Goal: Information Seeking & Learning: Learn about a topic

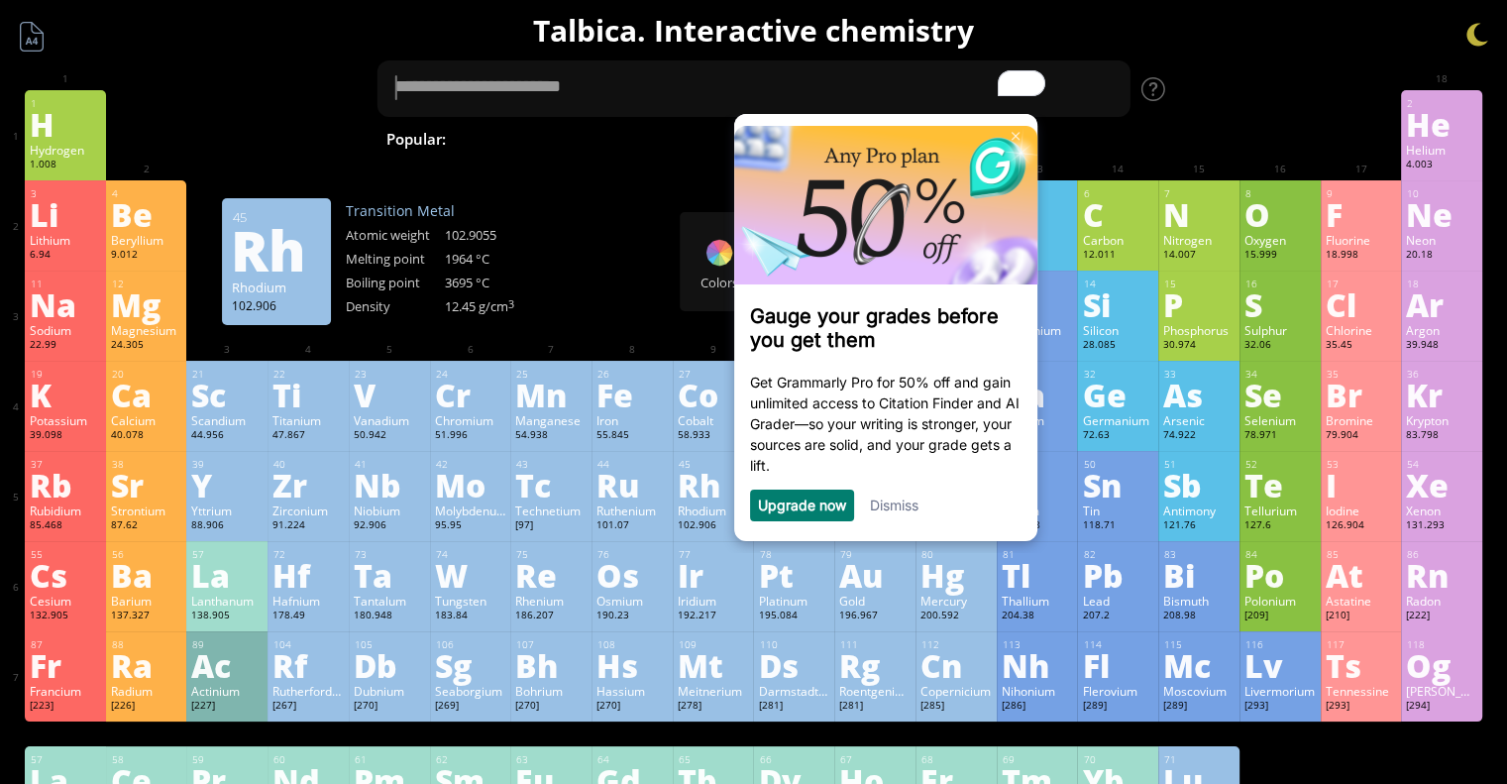
click at [909, 502] on link "Dismiss" at bounding box center [894, 503] width 49 height 17
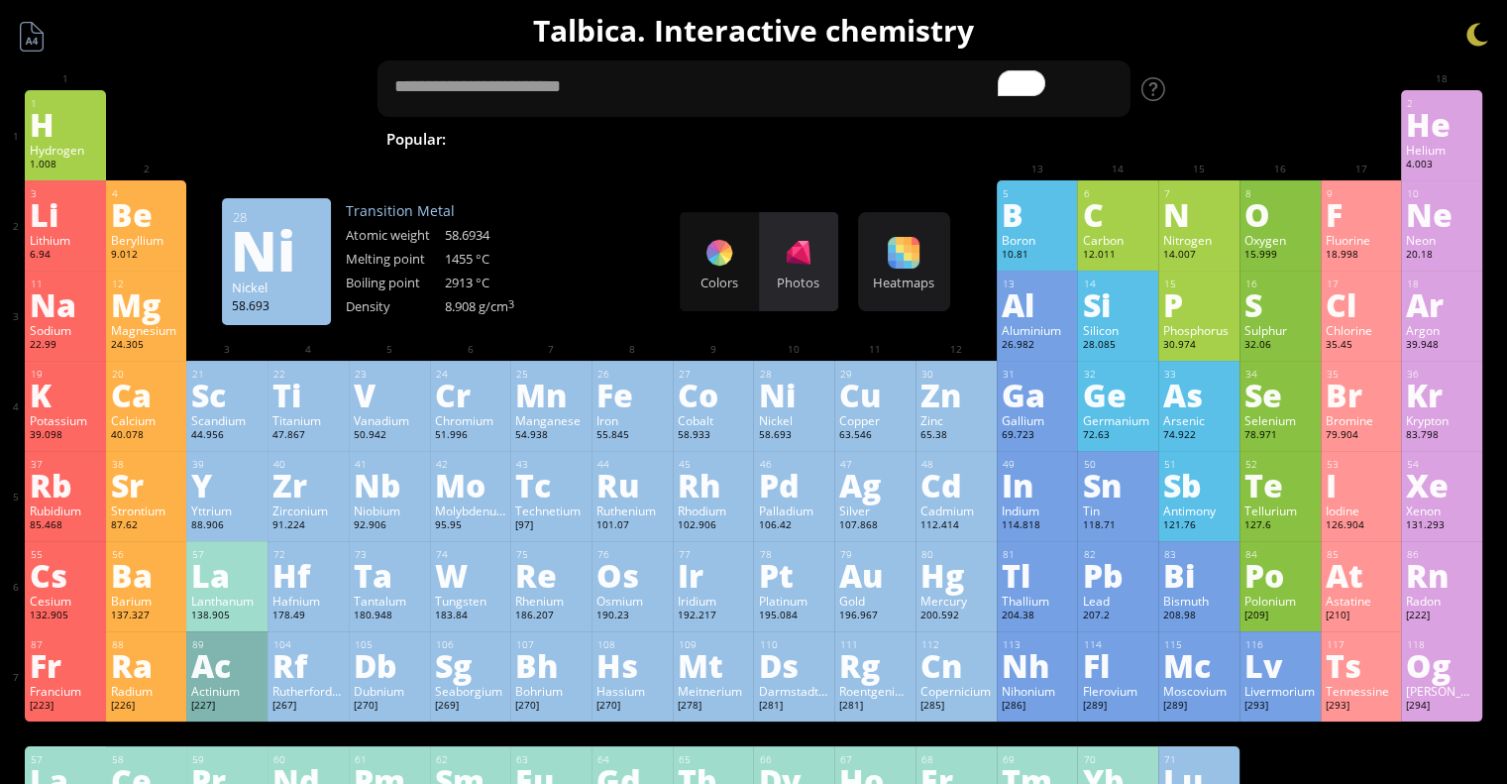
click at [797, 281] on div "Photos" at bounding box center [798, 282] width 79 height 18
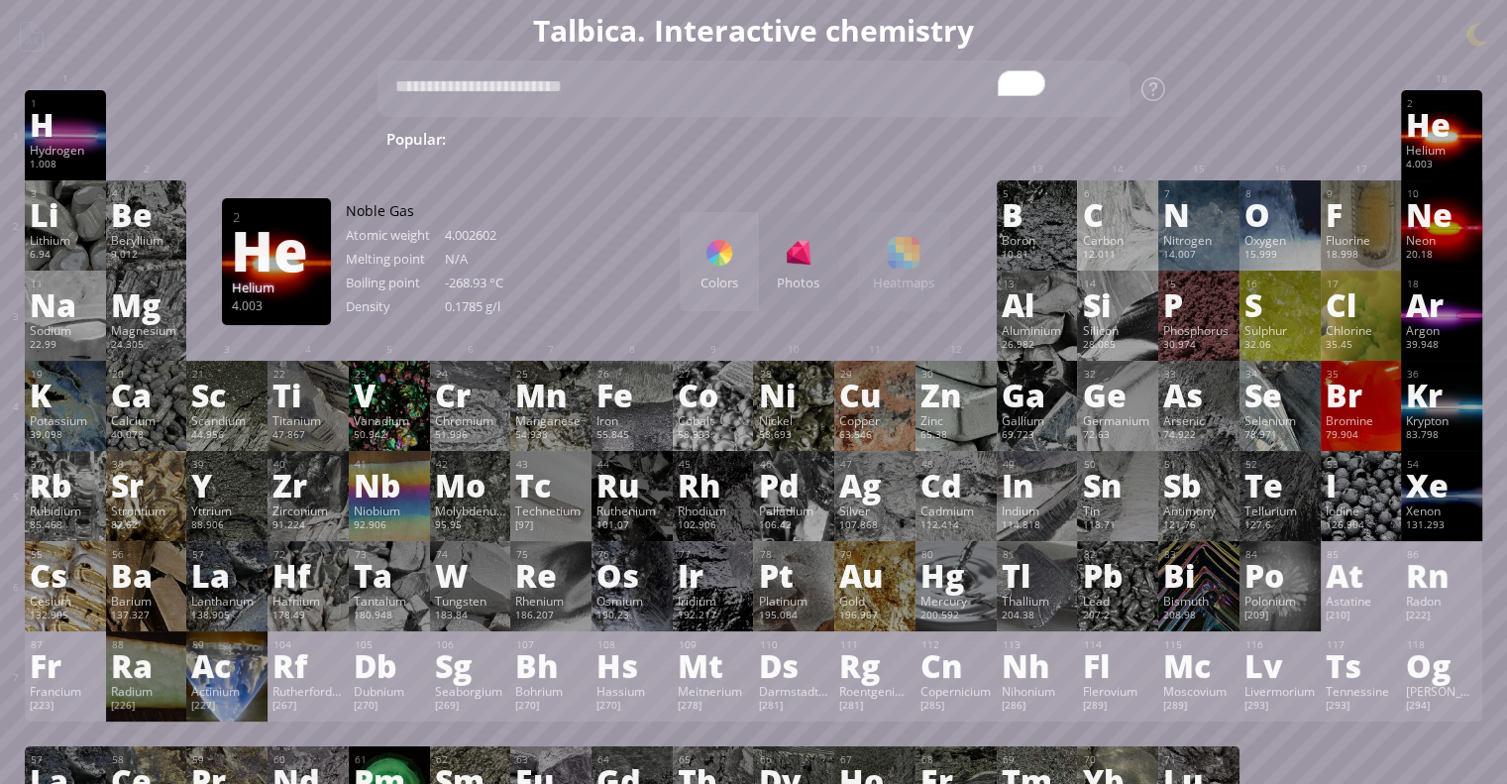
click at [1443, 133] on div "He" at bounding box center [1441, 124] width 71 height 32
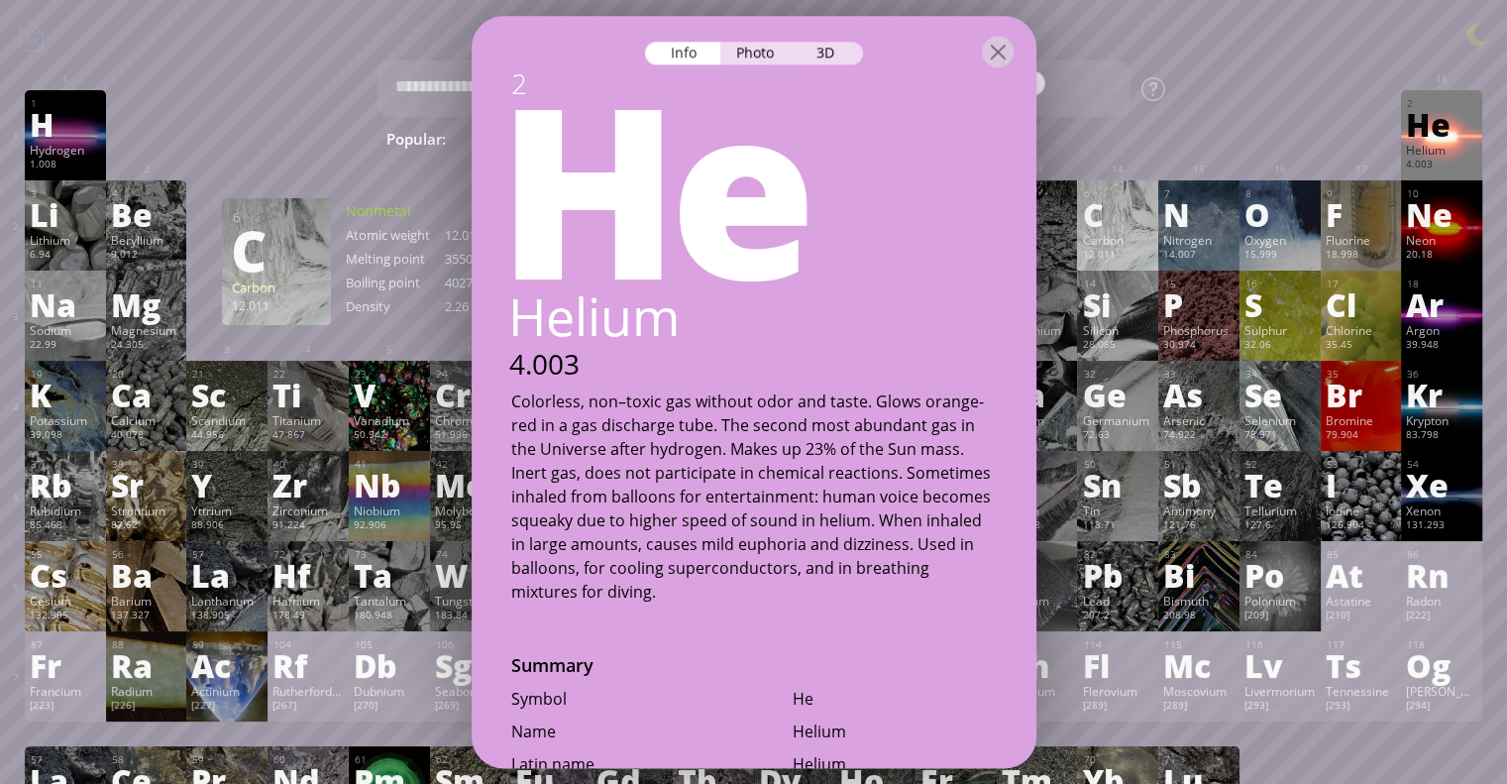
click at [1153, 218] on div "C" at bounding box center [1117, 214] width 71 height 32
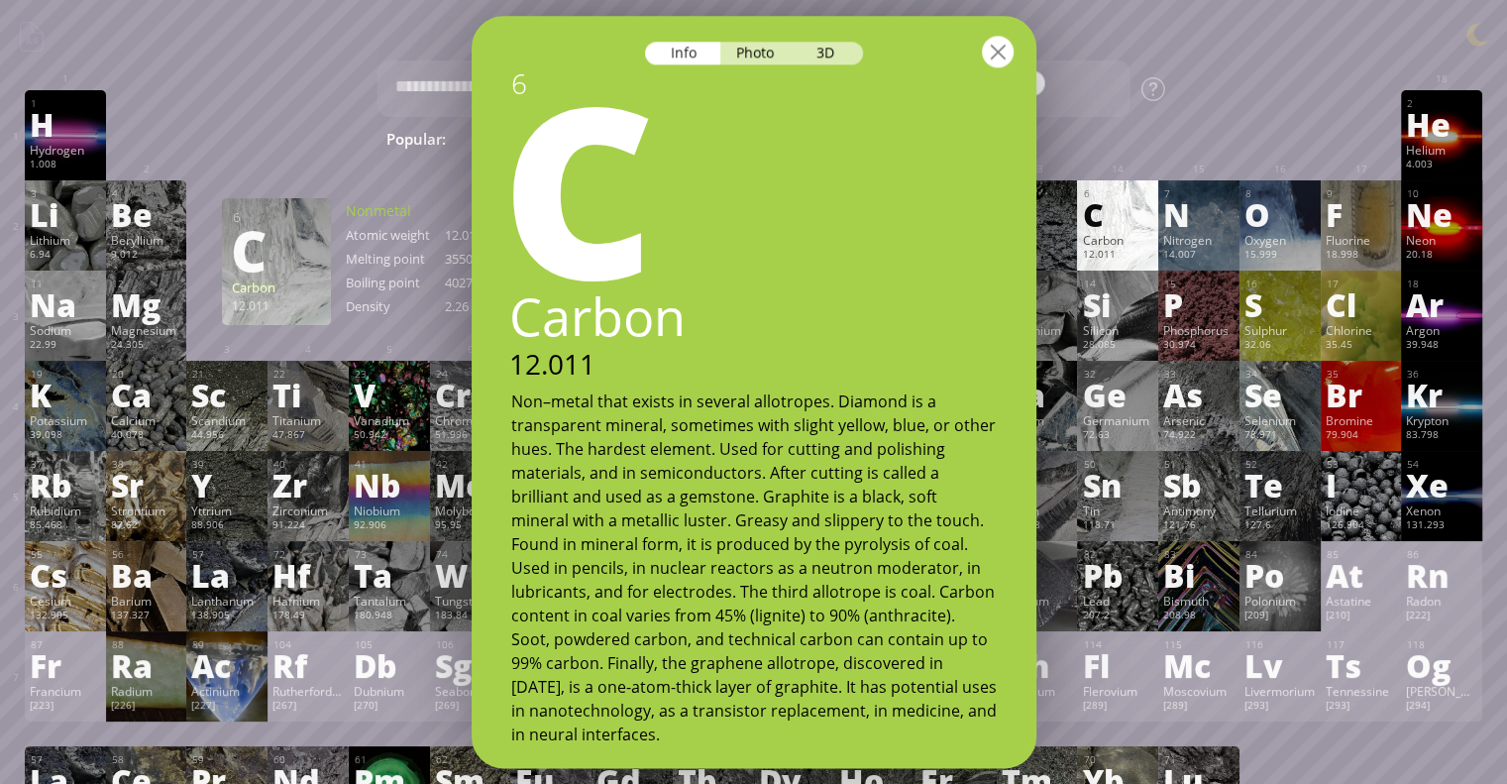
click at [999, 59] on div at bounding box center [998, 52] width 32 height 32
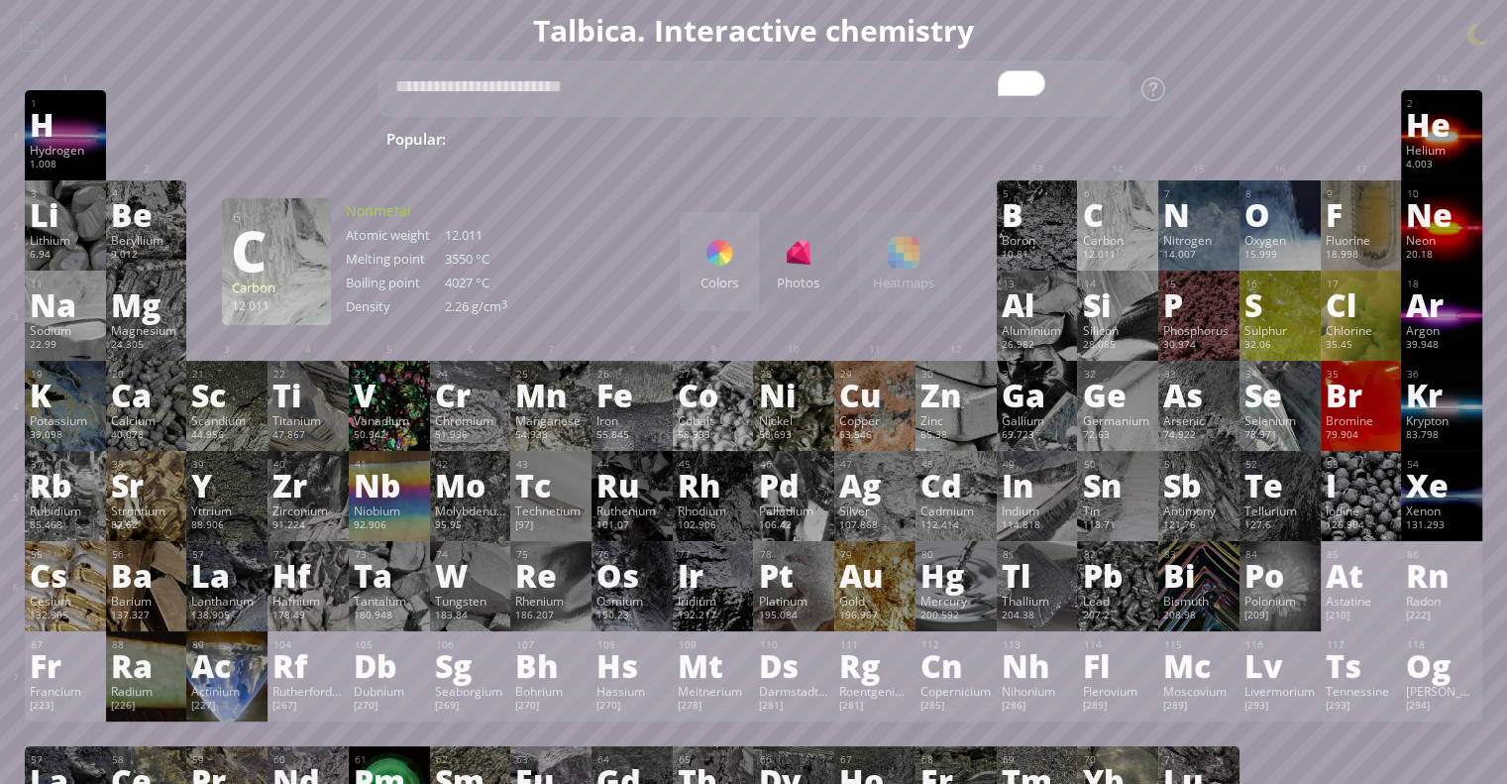
click at [923, 252] on div "Colors Photos Heatmaps Heatmaps Normal mode Melting point Boiling point Density…" at bounding box center [815, 261] width 270 height 99
click at [754, 269] on div "Colors" at bounding box center [719, 261] width 79 height 99
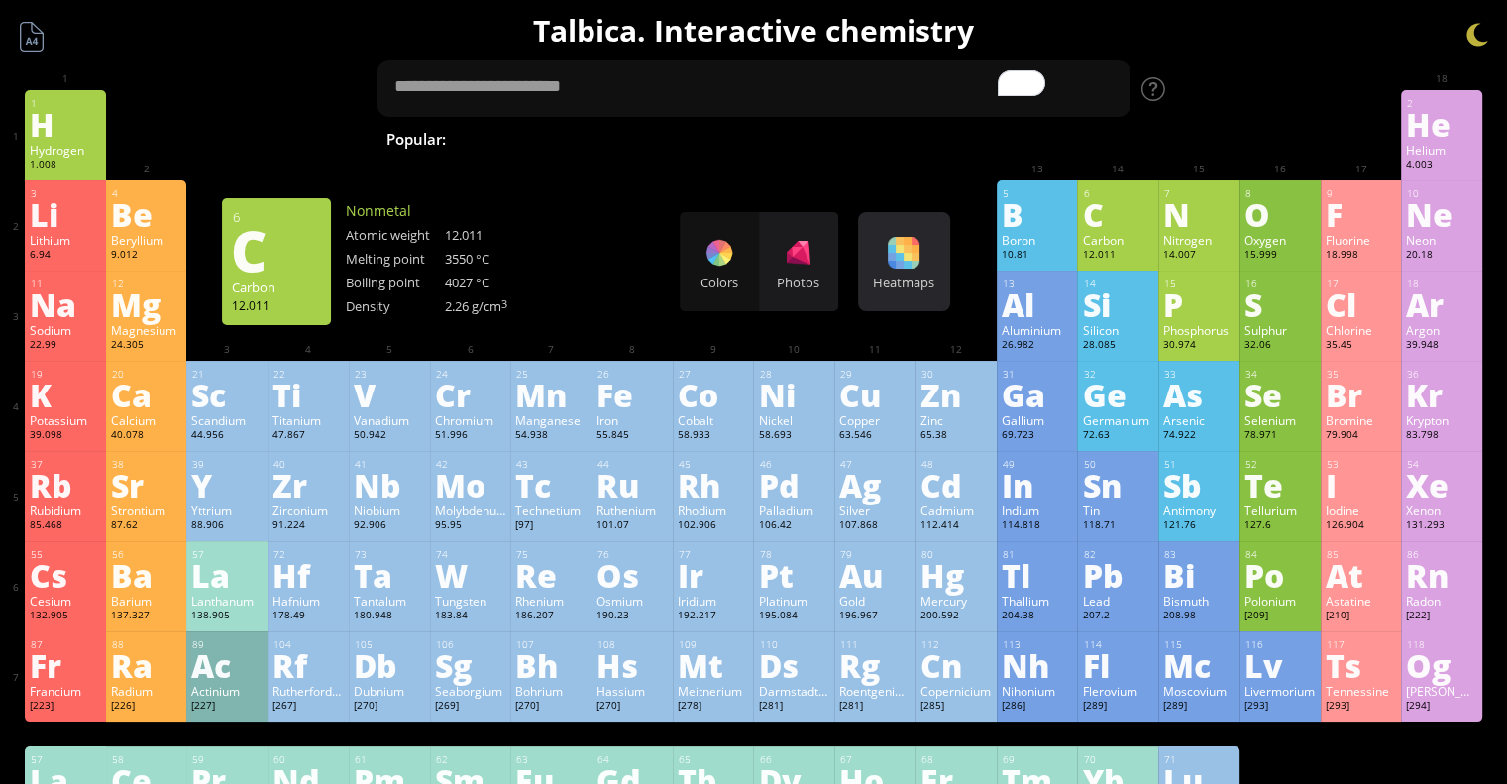
click at [903, 246] on div at bounding box center [904, 253] width 32 height 32
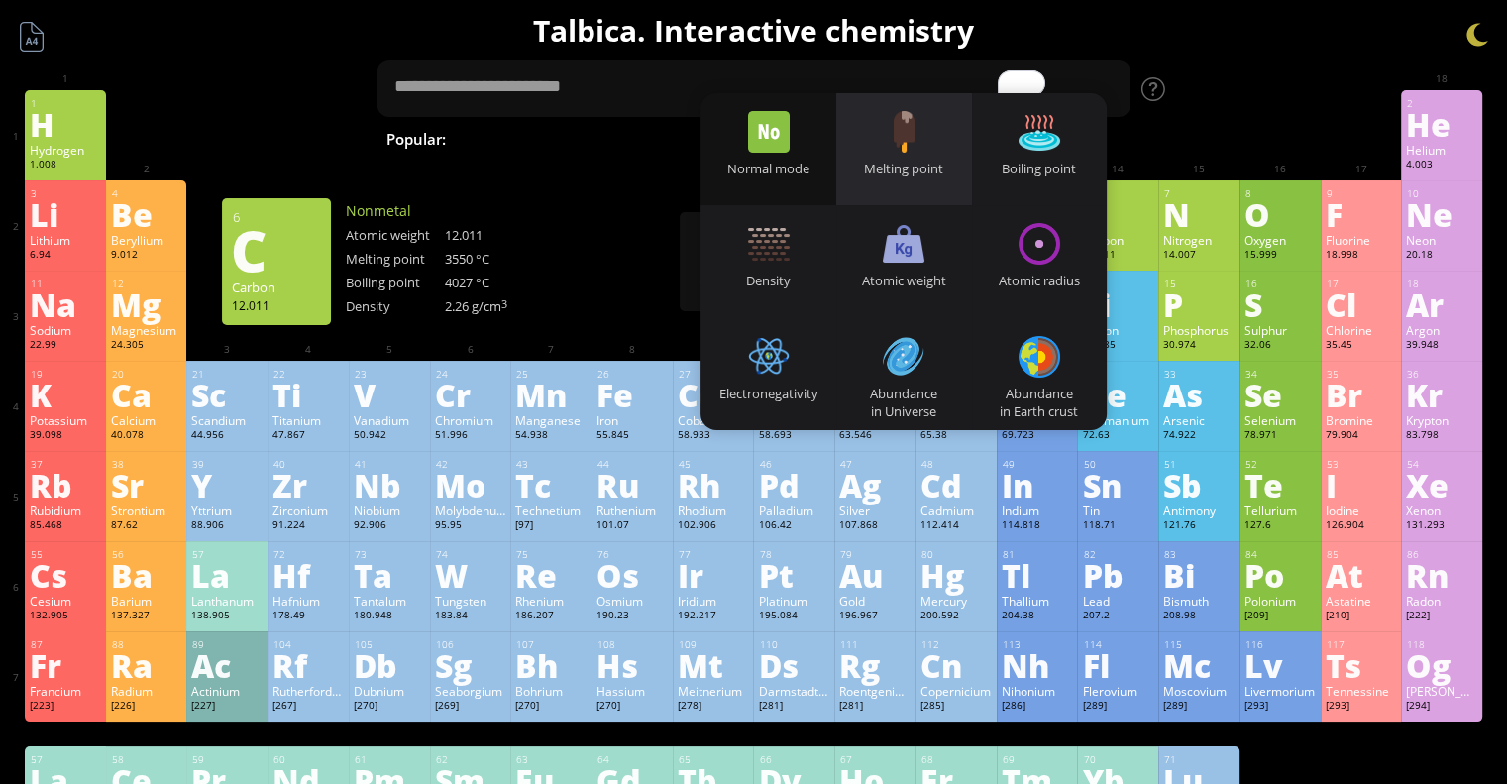
click at [948, 155] on div "Melting point" at bounding box center [904, 149] width 136 height 112
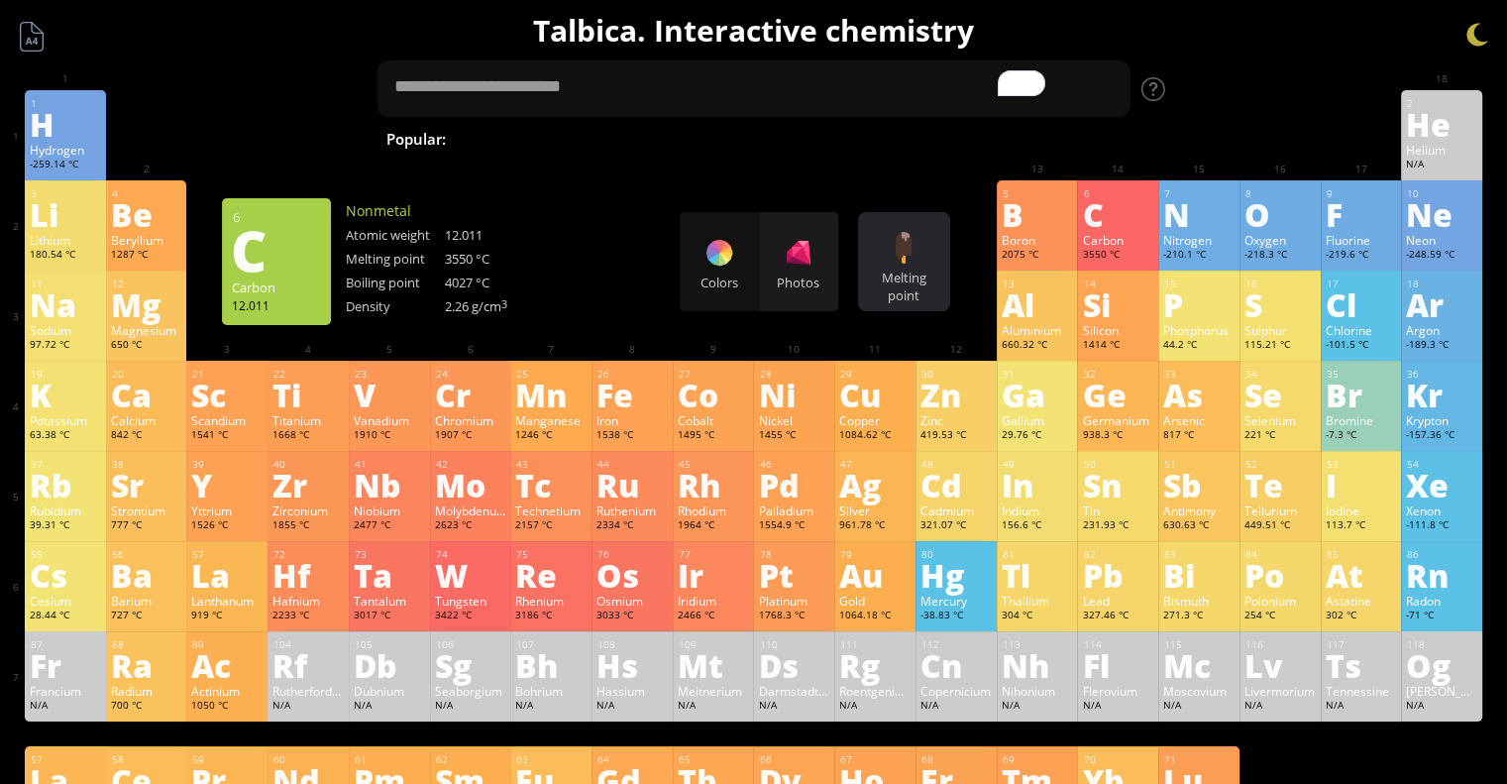
click at [907, 241] on div at bounding box center [904, 248] width 32 height 32
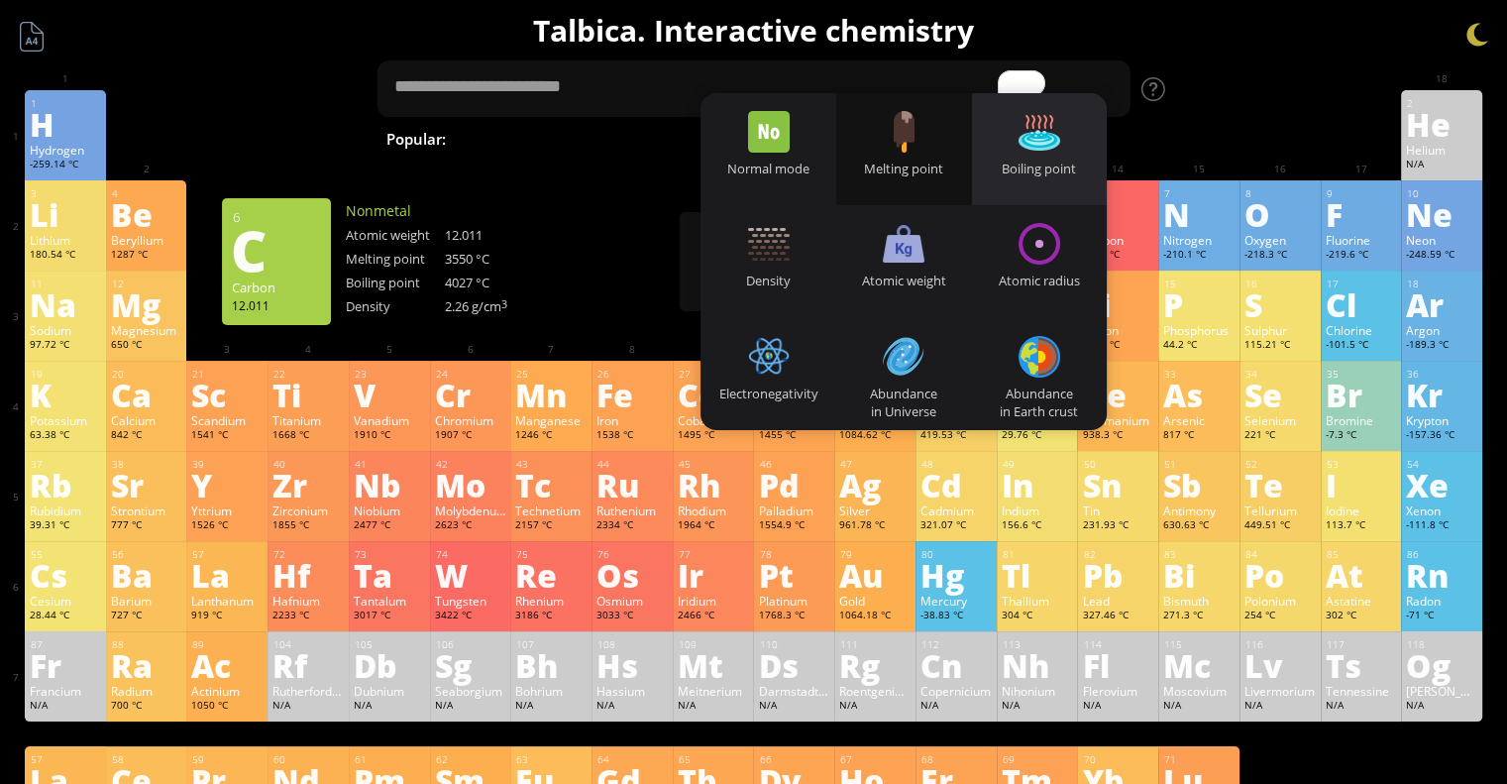
click at [1012, 122] on div "Boiling point" at bounding box center [1040, 149] width 136 height 112
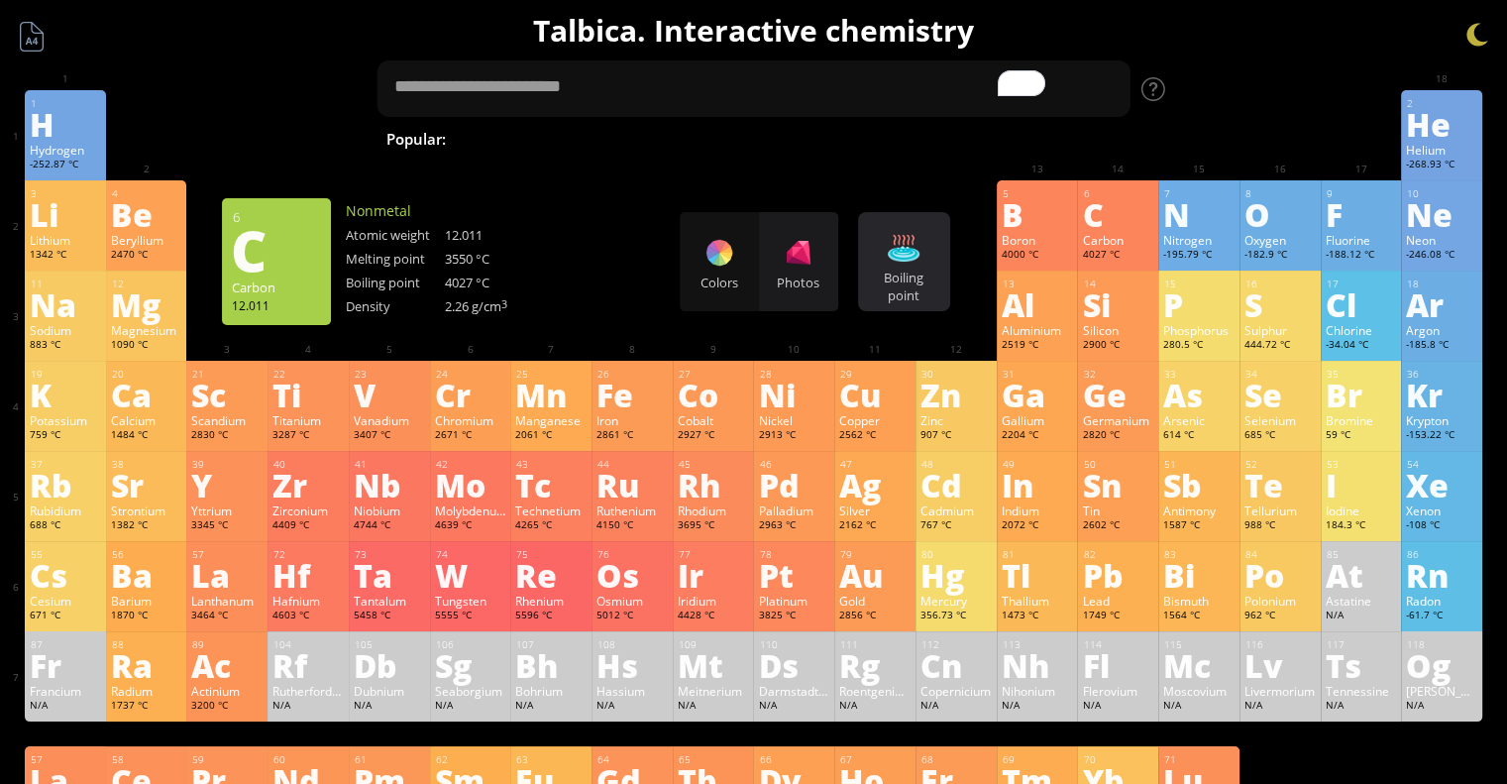
click at [919, 257] on div at bounding box center [904, 248] width 32 height 32
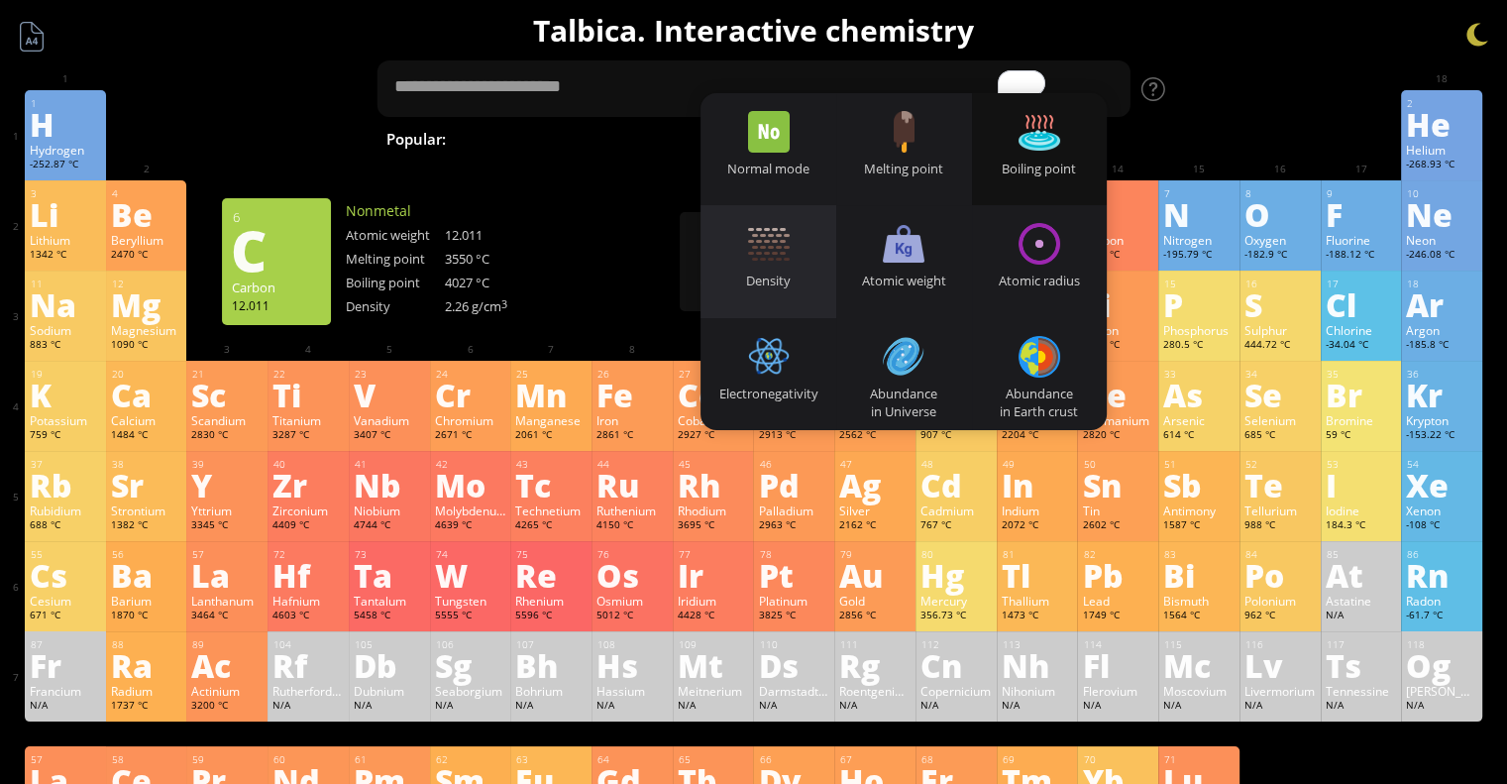
click at [781, 276] on div "Density" at bounding box center [769, 280] width 136 height 18
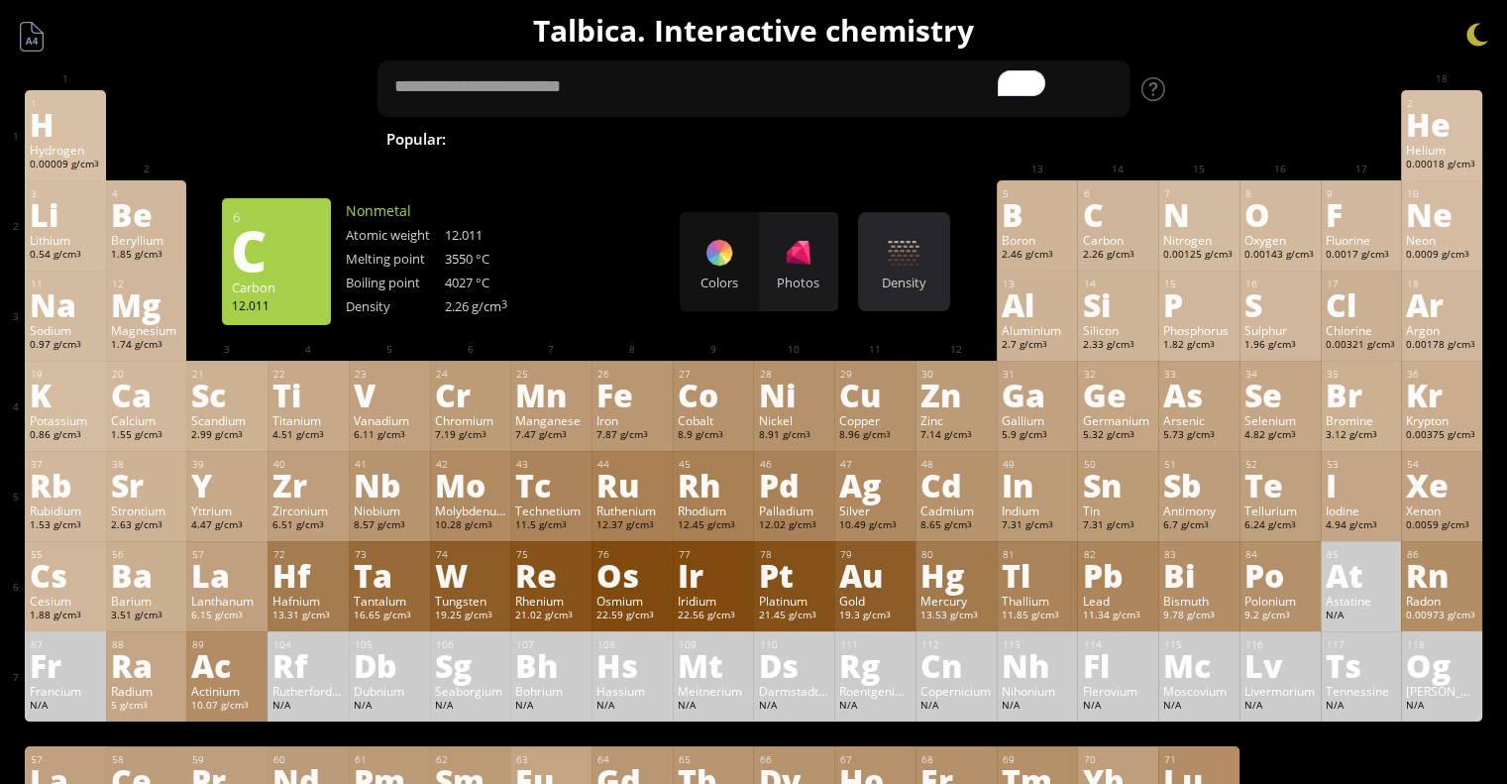
click at [901, 252] on div at bounding box center [904, 253] width 32 height 32
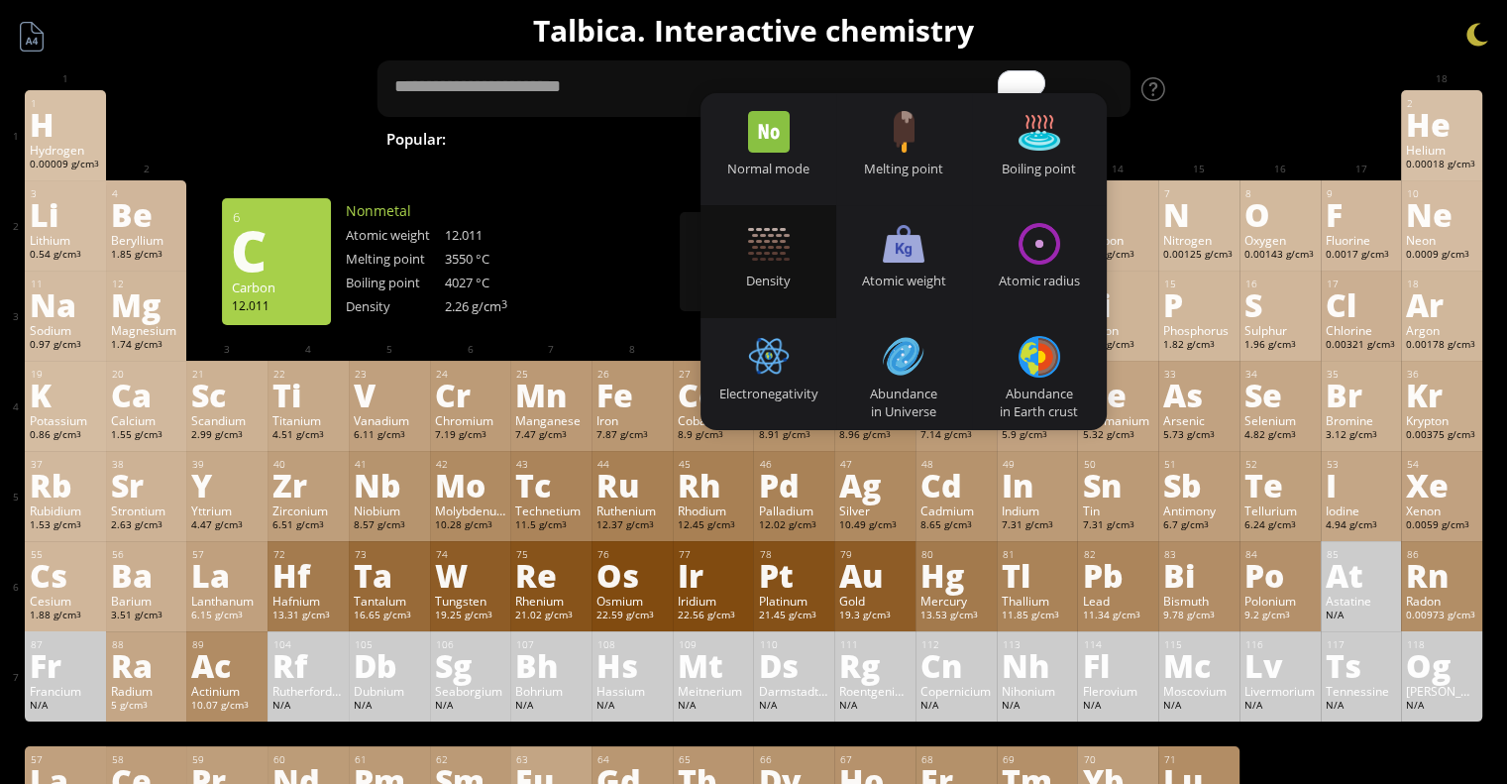
click at [901, 252] on div at bounding box center [904, 244] width 42 height 42
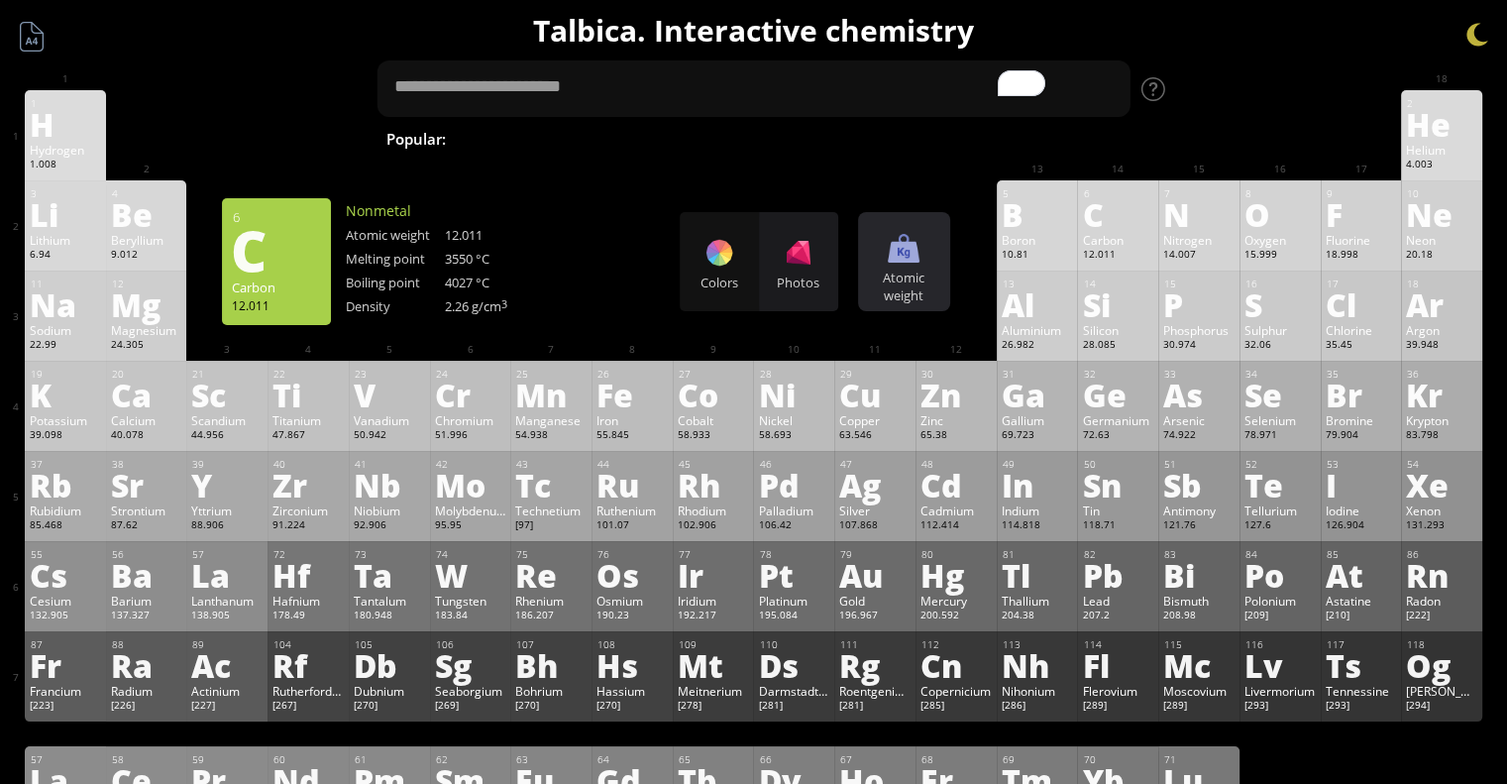
click at [901, 252] on div at bounding box center [904, 248] width 32 height 32
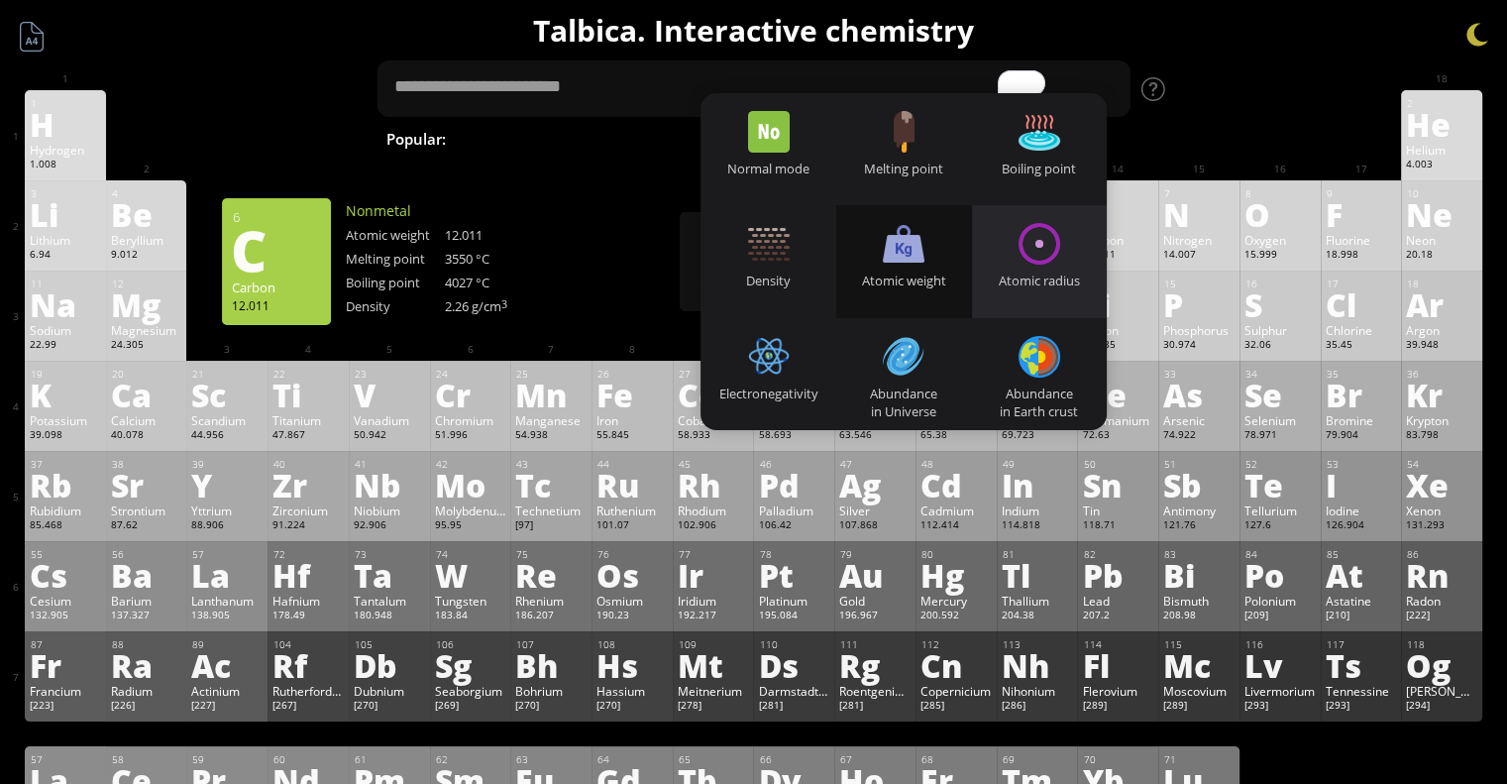
click at [1074, 248] on div "Atomic radius" at bounding box center [1040, 261] width 136 height 112
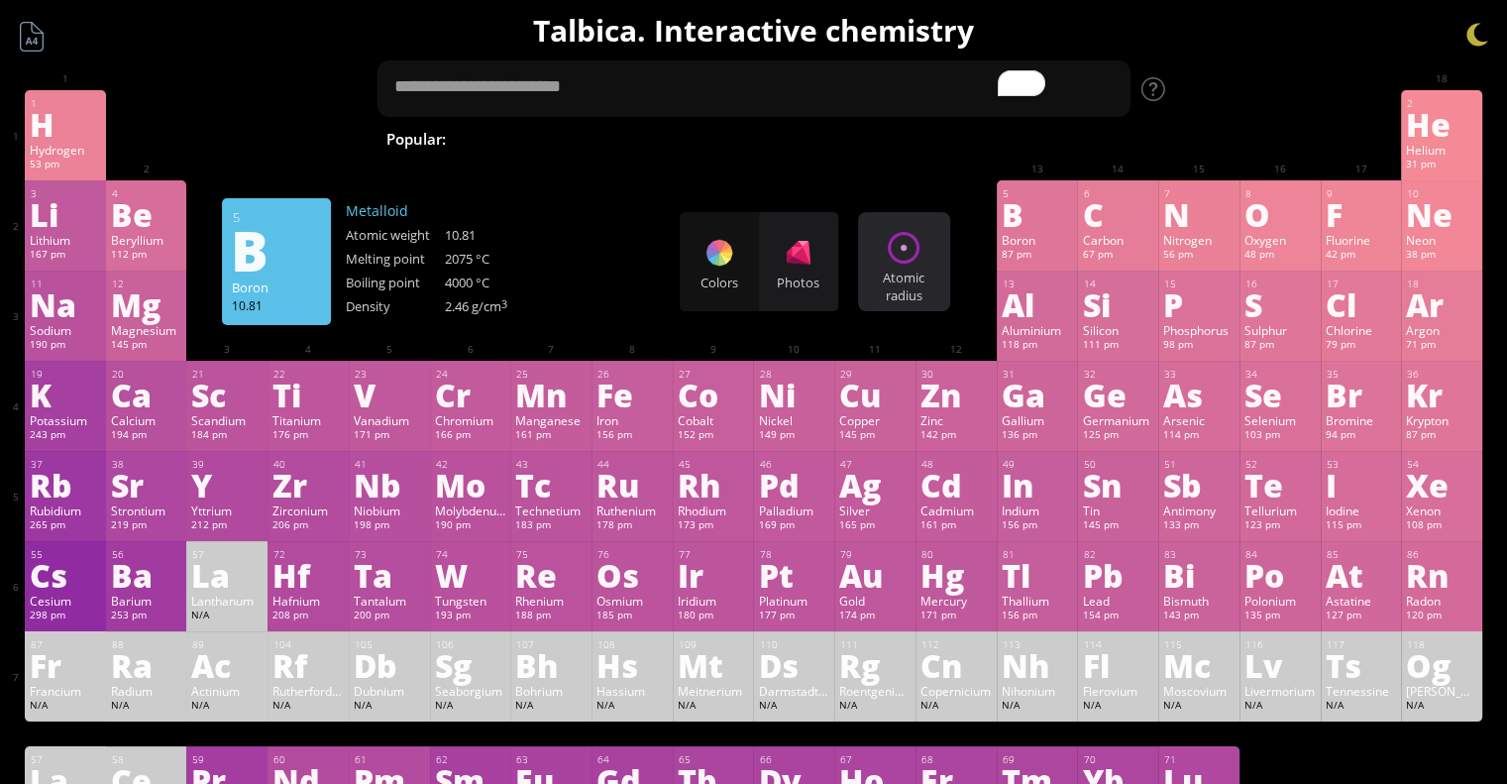
click at [943, 243] on div "Atomic radius Heatmaps Normal mode Melting point Boiling point Density Atomic w…" at bounding box center [904, 261] width 92 height 99
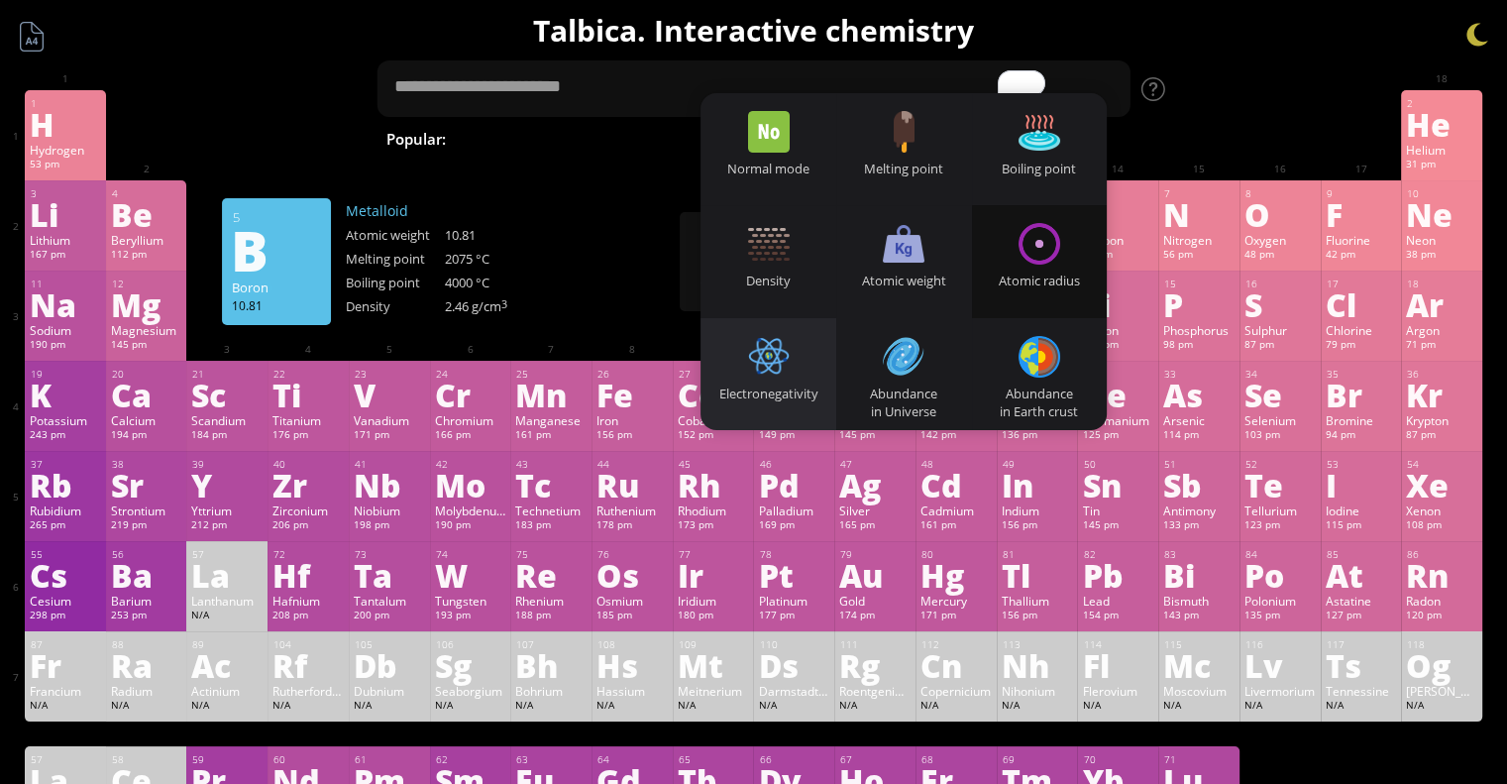
click at [806, 386] on div "Electronegativity" at bounding box center [769, 393] width 136 height 18
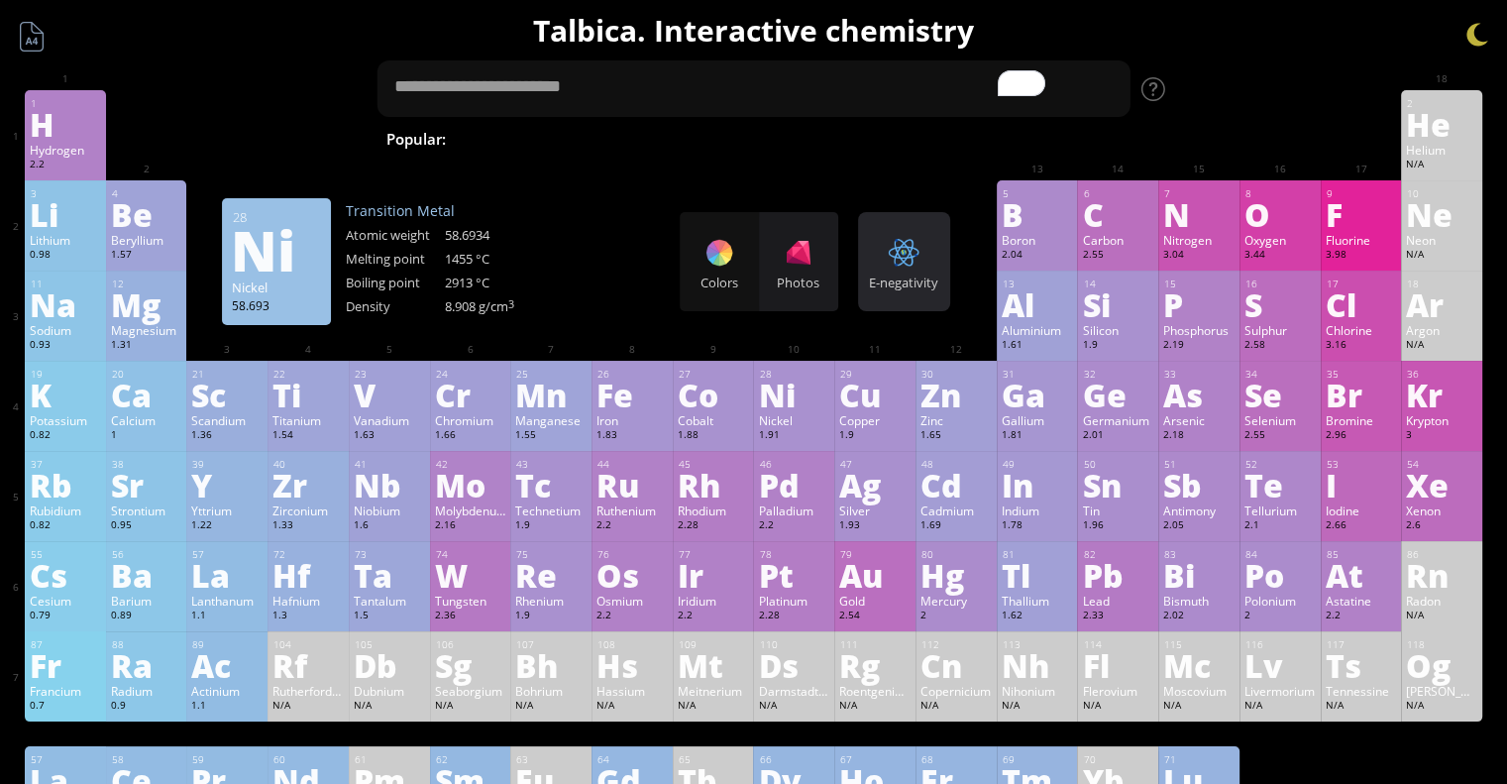
click at [905, 249] on div at bounding box center [904, 253] width 32 height 32
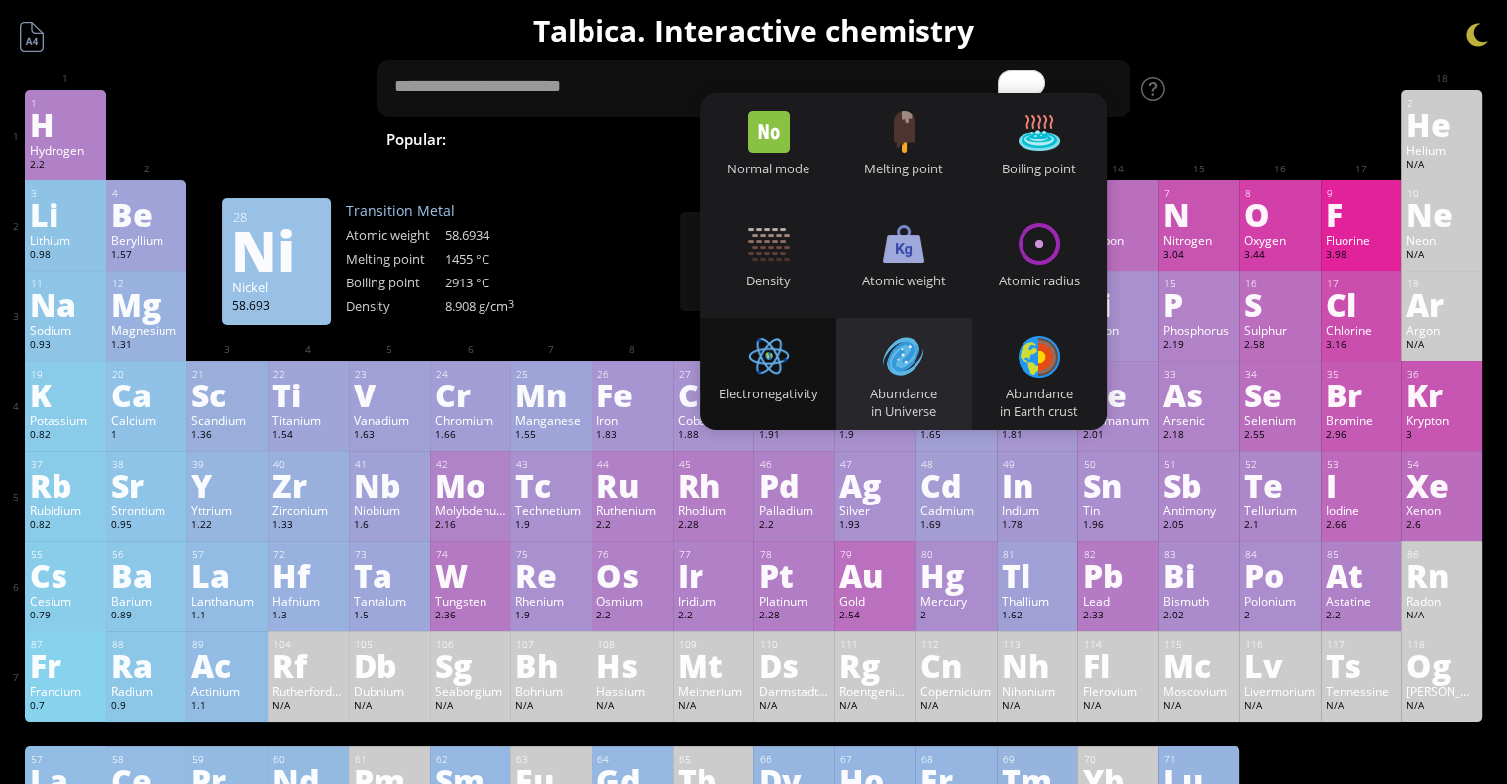
click at [896, 355] on div at bounding box center [904, 357] width 42 height 42
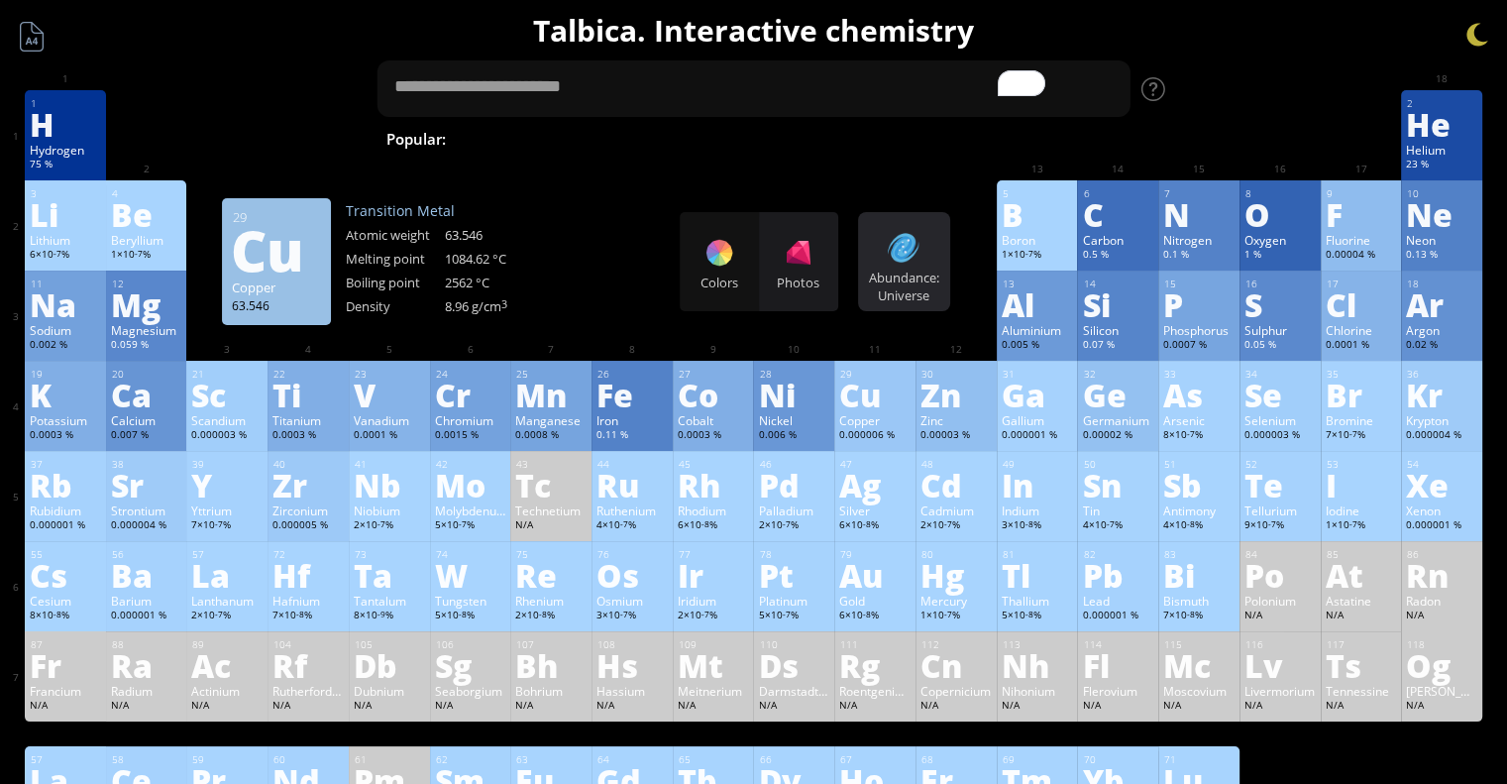
click at [915, 292] on div "Abundance: Universe" at bounding box center [904, 287] width 82 height 36
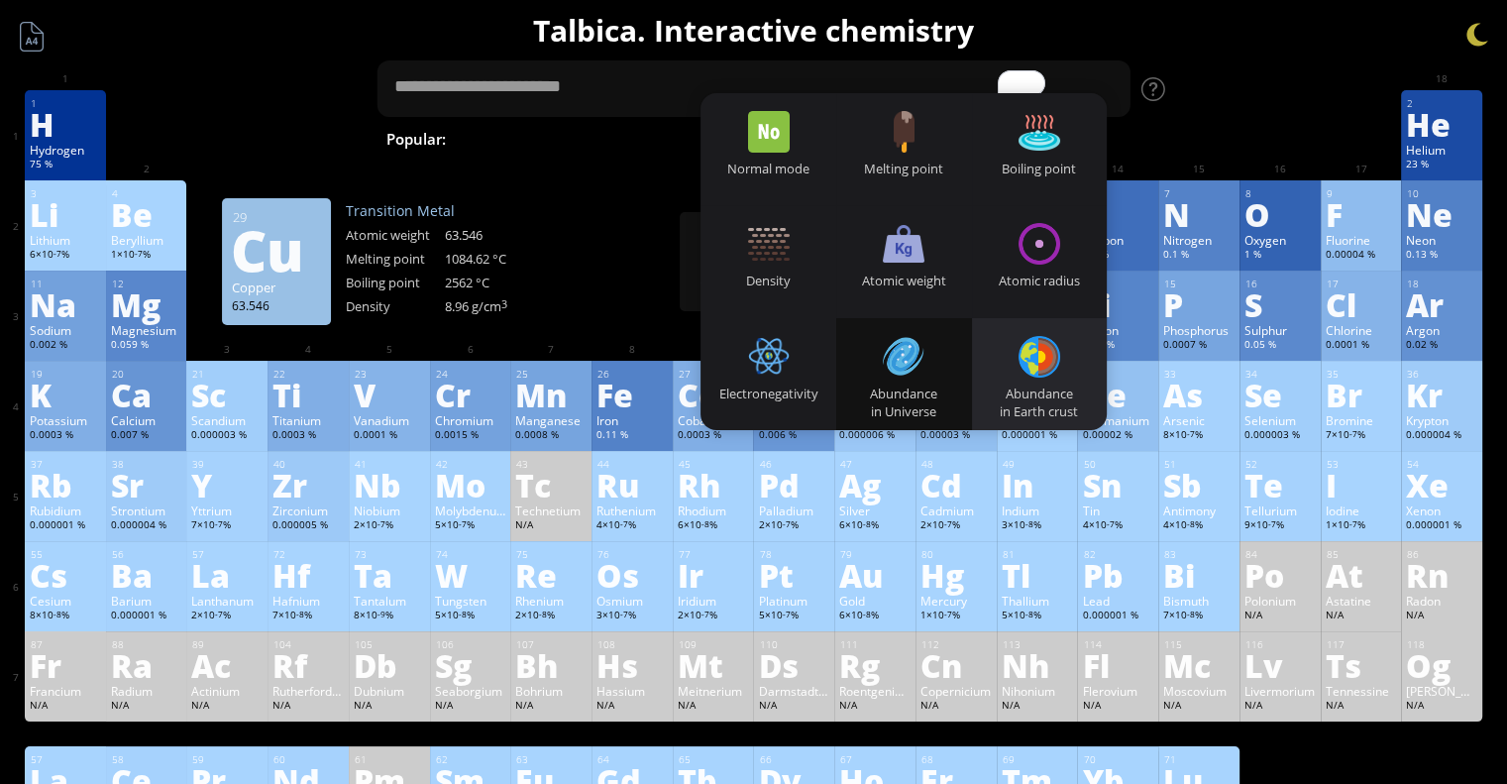
click at [1042, 345] on div at bounding box center [1040, 357] width 42 height 42
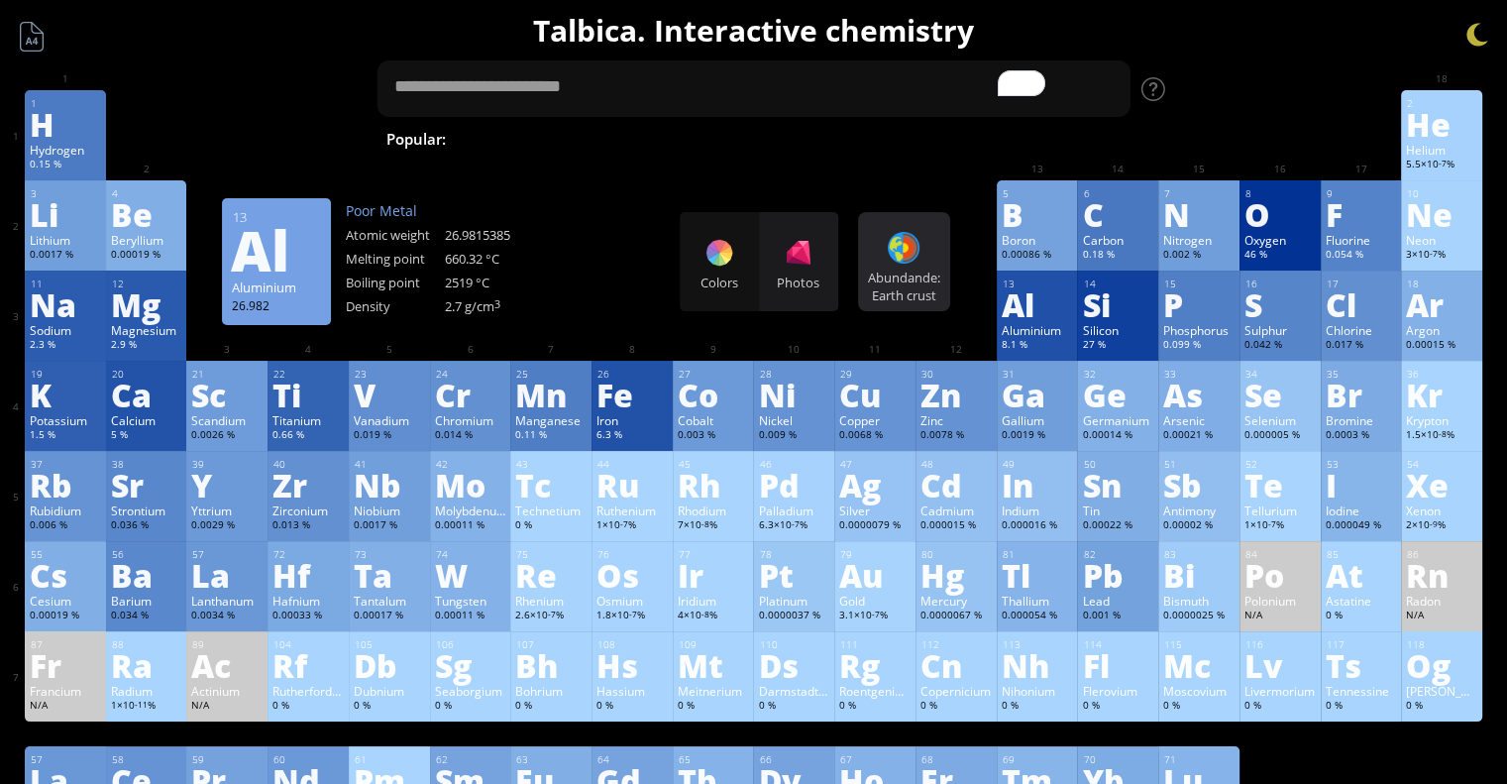
click at [891, 263] on div "Abundande: Earth crust Heatmaps Normal mode Melting point Boiling point Density…" at bounding box center [904, 261] width 92 height 99
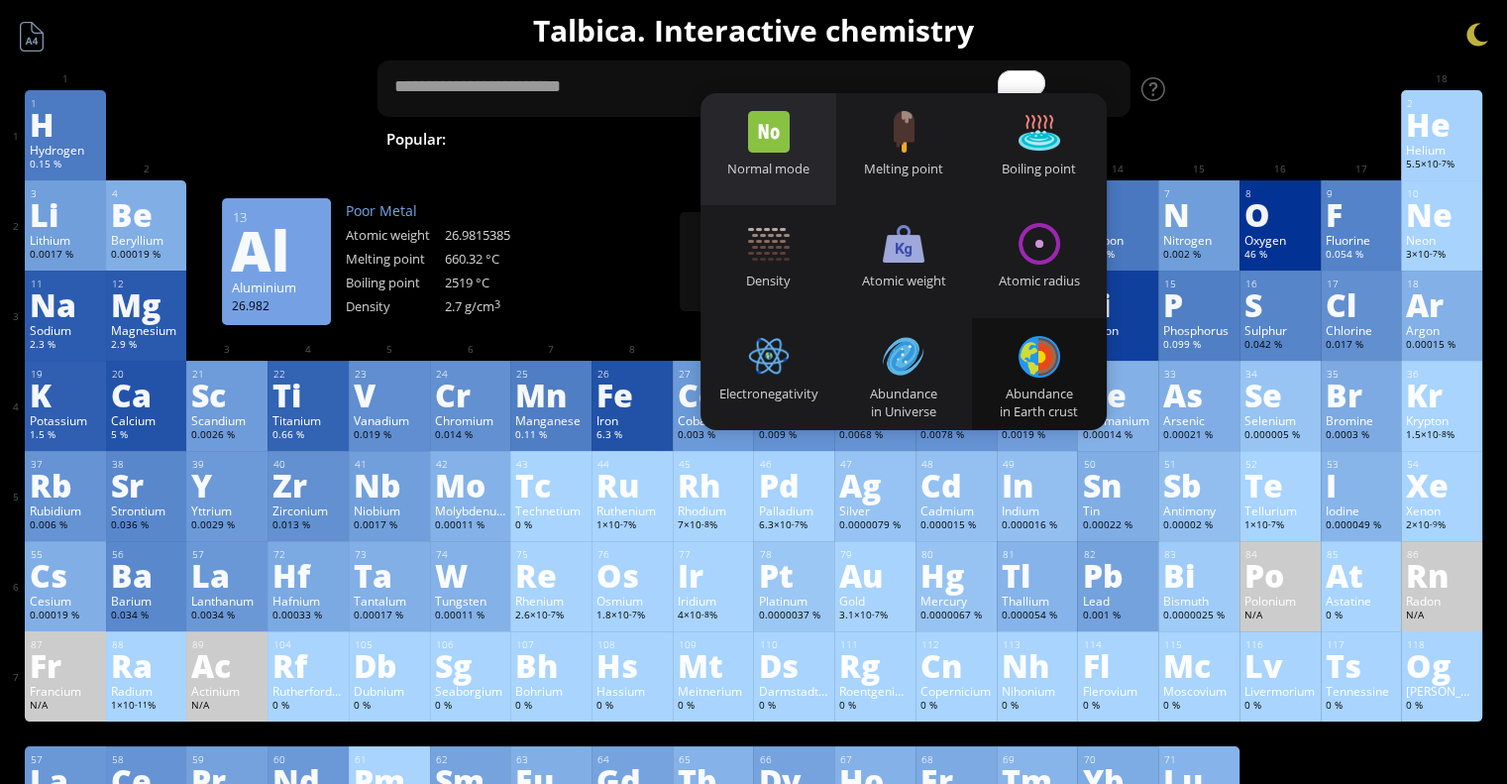
click at [803, 162] on div "Normal mode" at bounding box center [769, 169] width 136 height 18
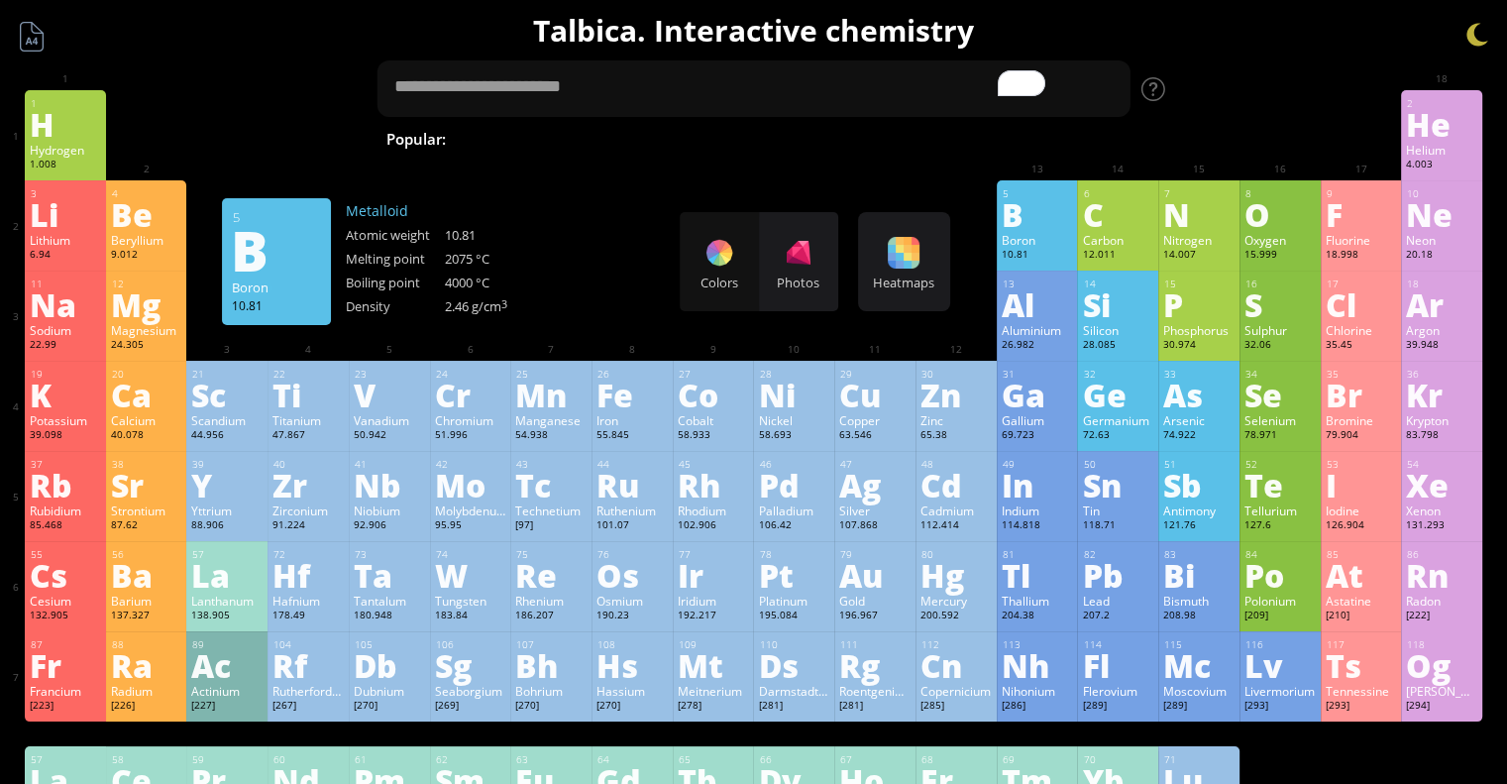
click at [1050, 205] on div "B" at bounding box center [1037, 214] width 71 height 32
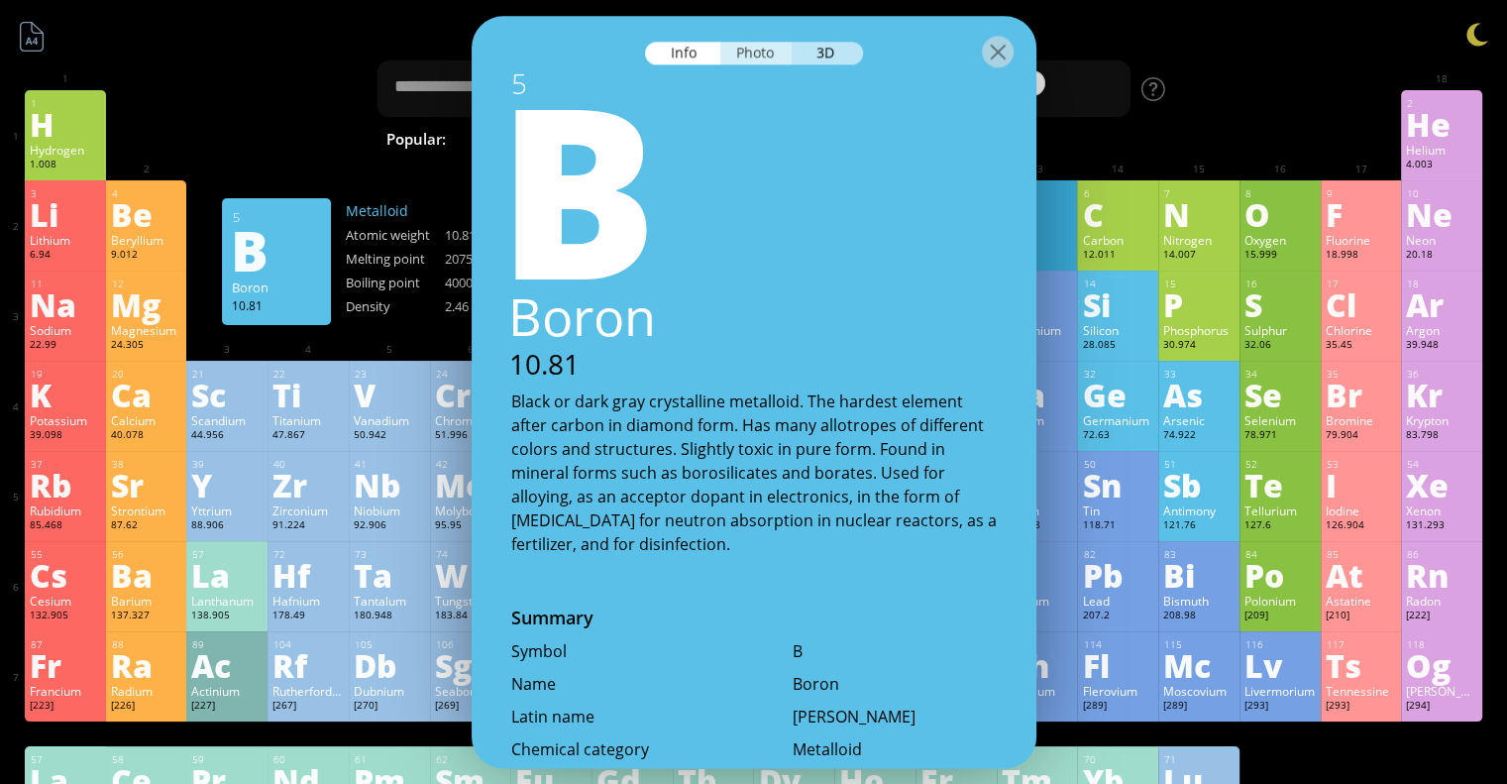
click at [737, 53] on div "Photo" at bounding box center [755, 53] width 71 height 23
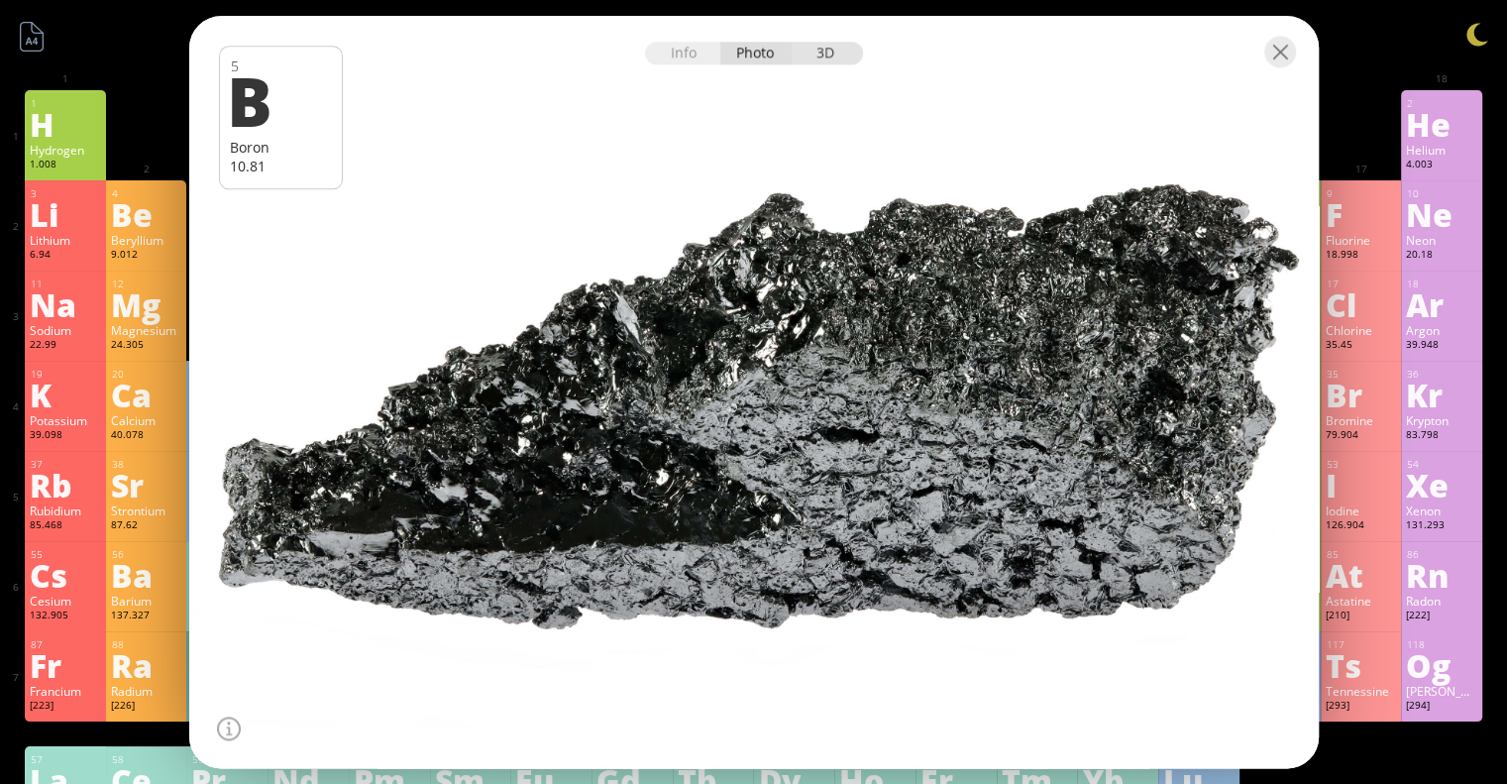
click at [841, 54] on div "3D" at bounding box center [827, 53] width 71 height 23
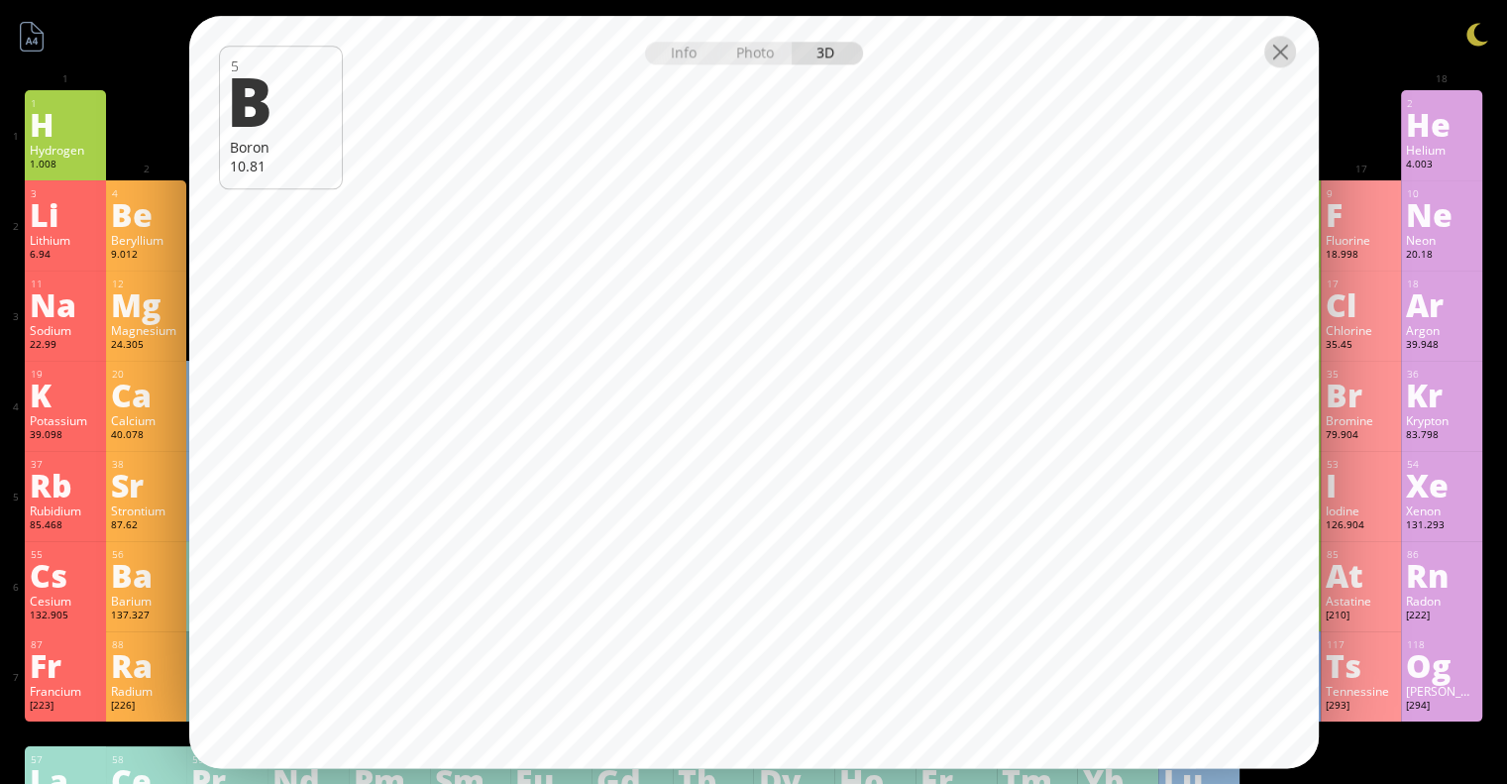
click at [1280, 58] on div at bounding box center [1280, 52] width 32 height 32
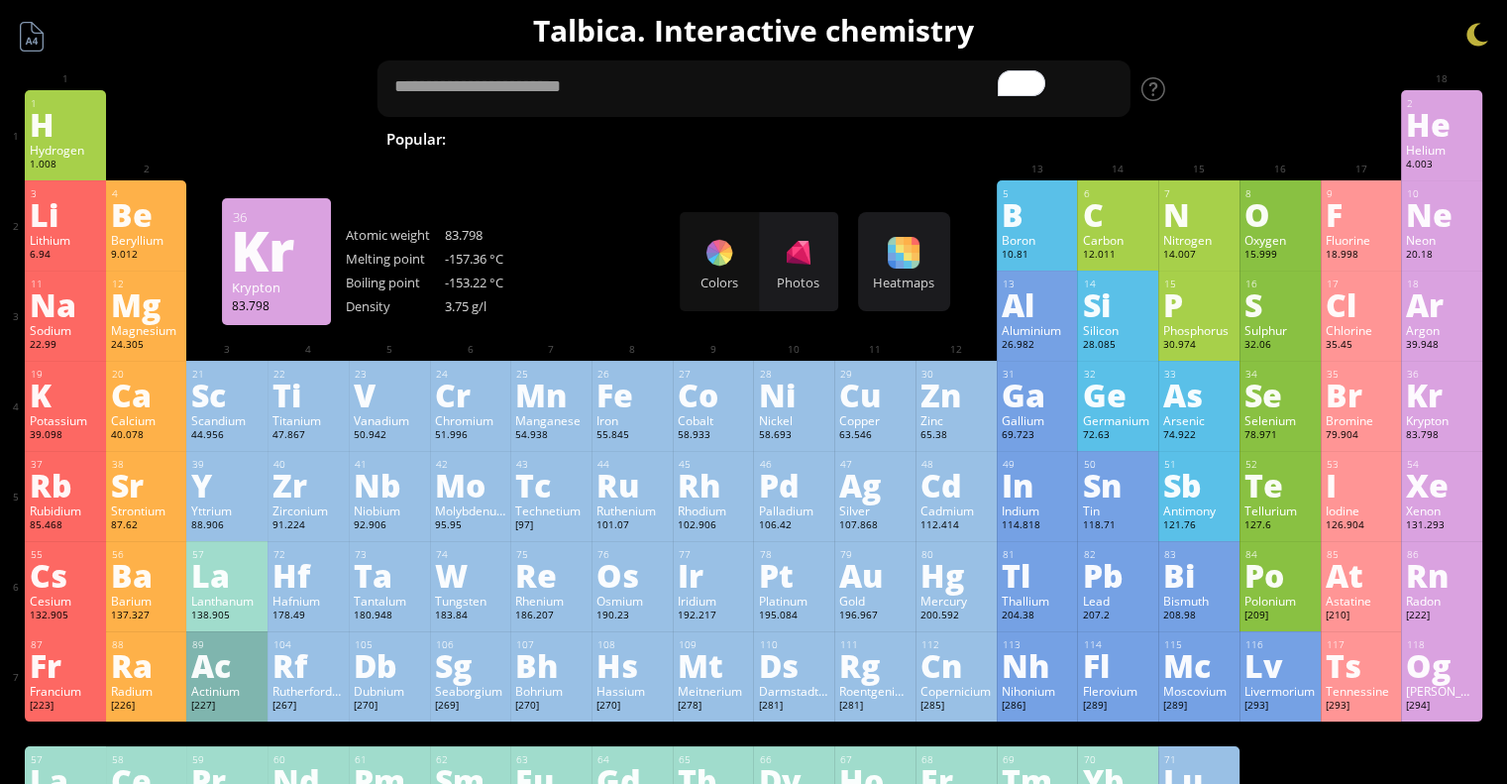
click at [1459, 394] on div "Kr" at bounding box center [1441, 394] width 71 height 32
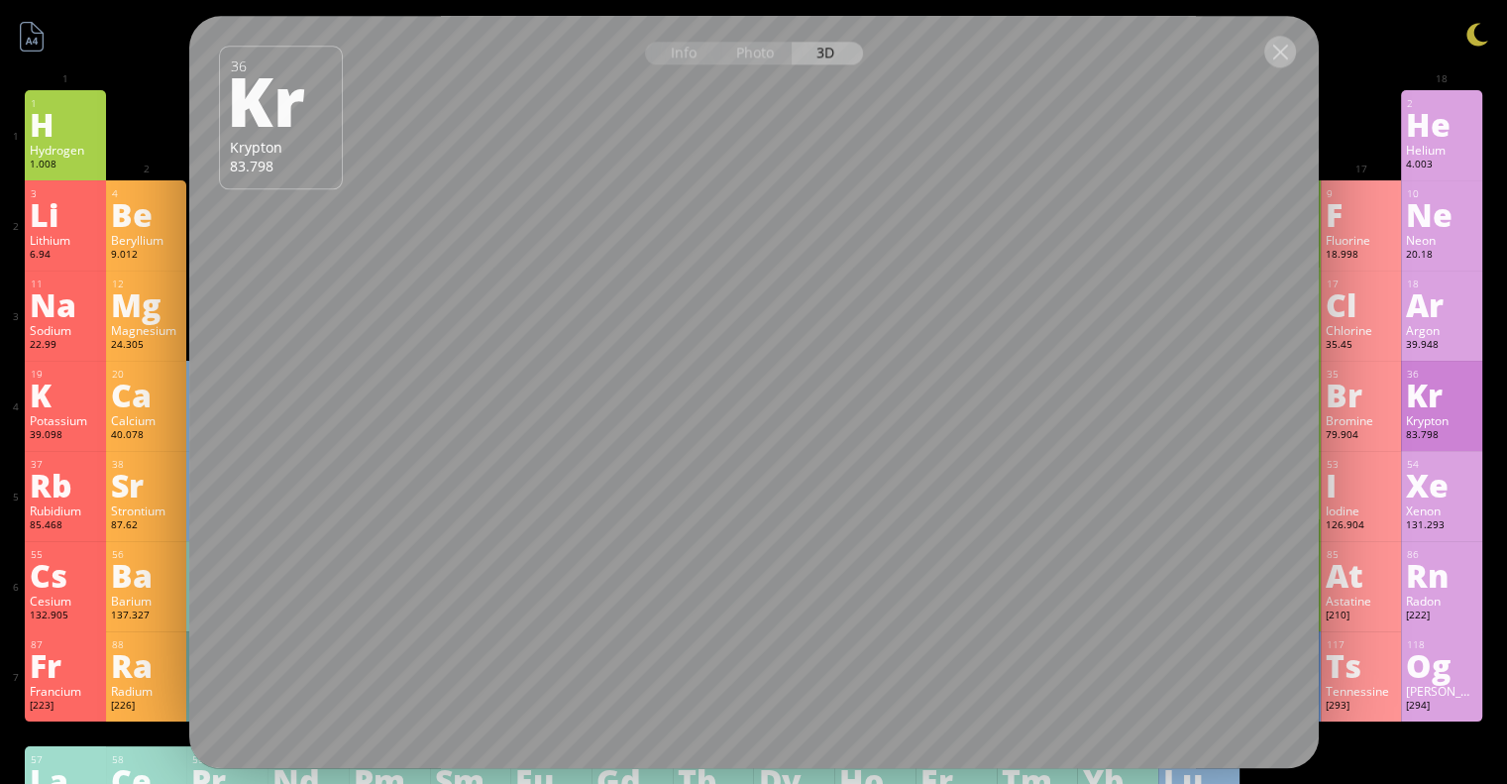
click at [1290, 54] on div at bounding box center [1280, 52] width 32 height 32
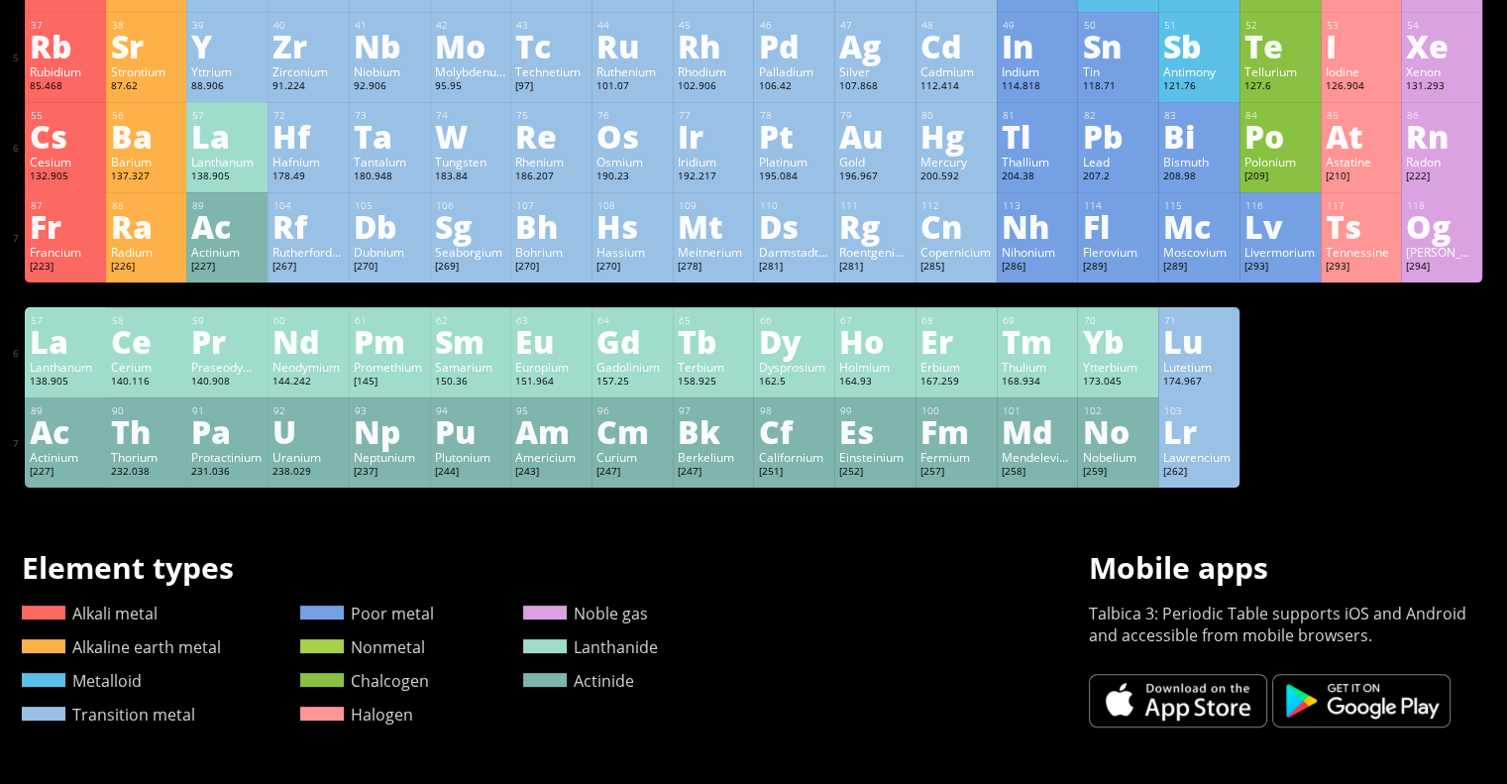
scroll to position [440, 0]
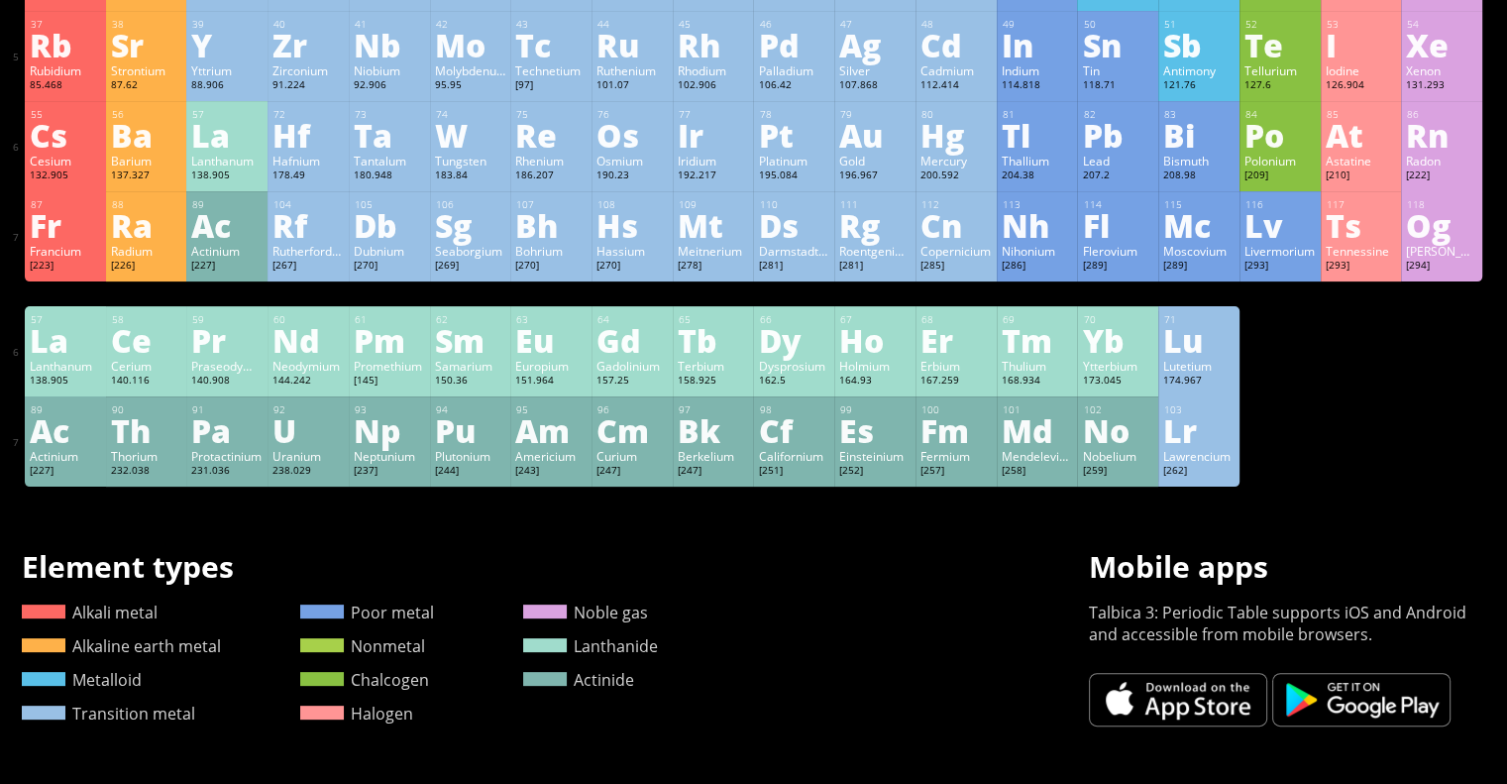
click at [484, 384] on div "150.36" at bounding box center [470, 382] width 71 height 16
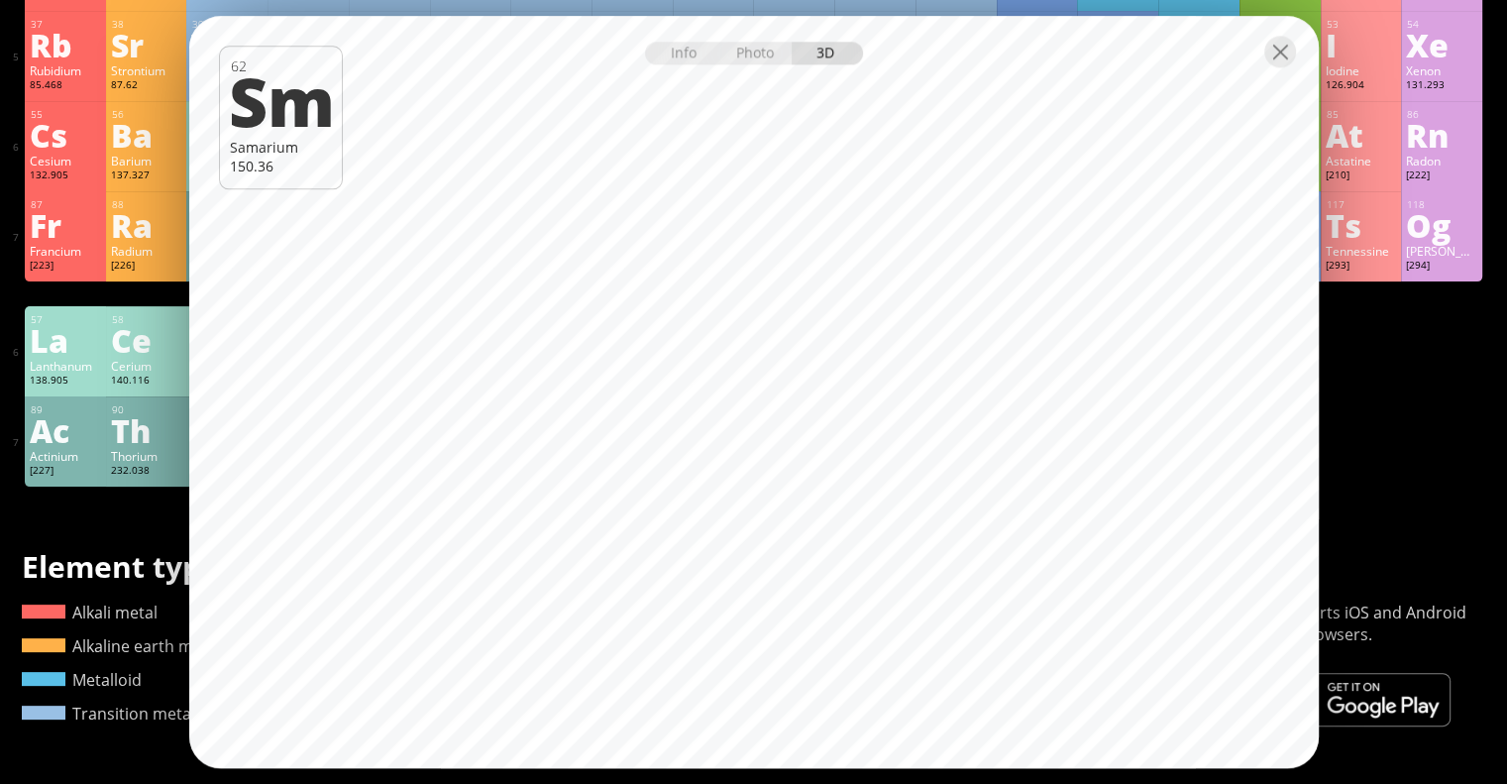
click at [125, 374] on div "Cerium" at bounding box center [146, 366] width 71 height 16
click at [1293, 61] on div at bounding box center [1280, 52] width 32 height 32
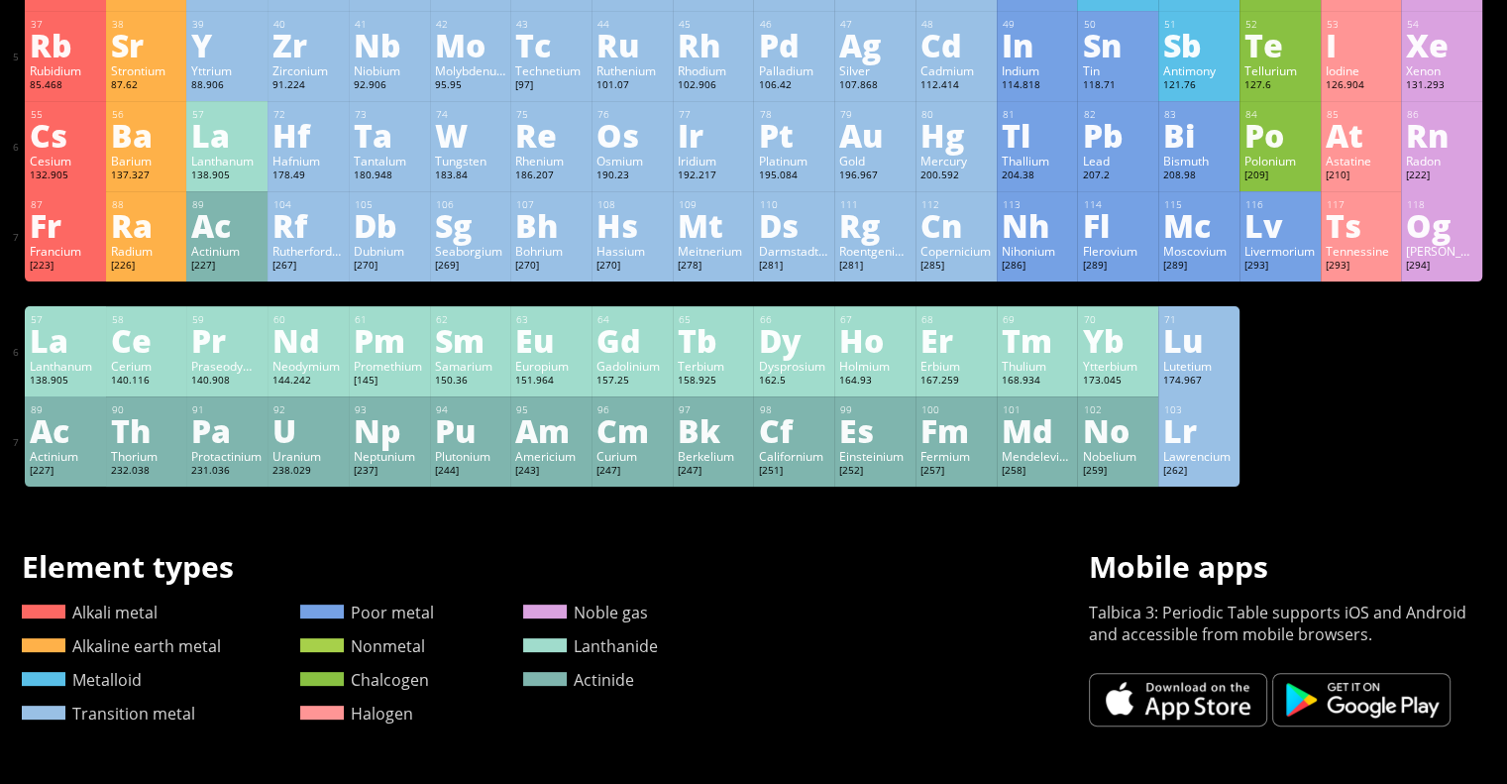
click at [1439, 151] on div "Rn" at bounding box center [1441, 135] width 71 height 32
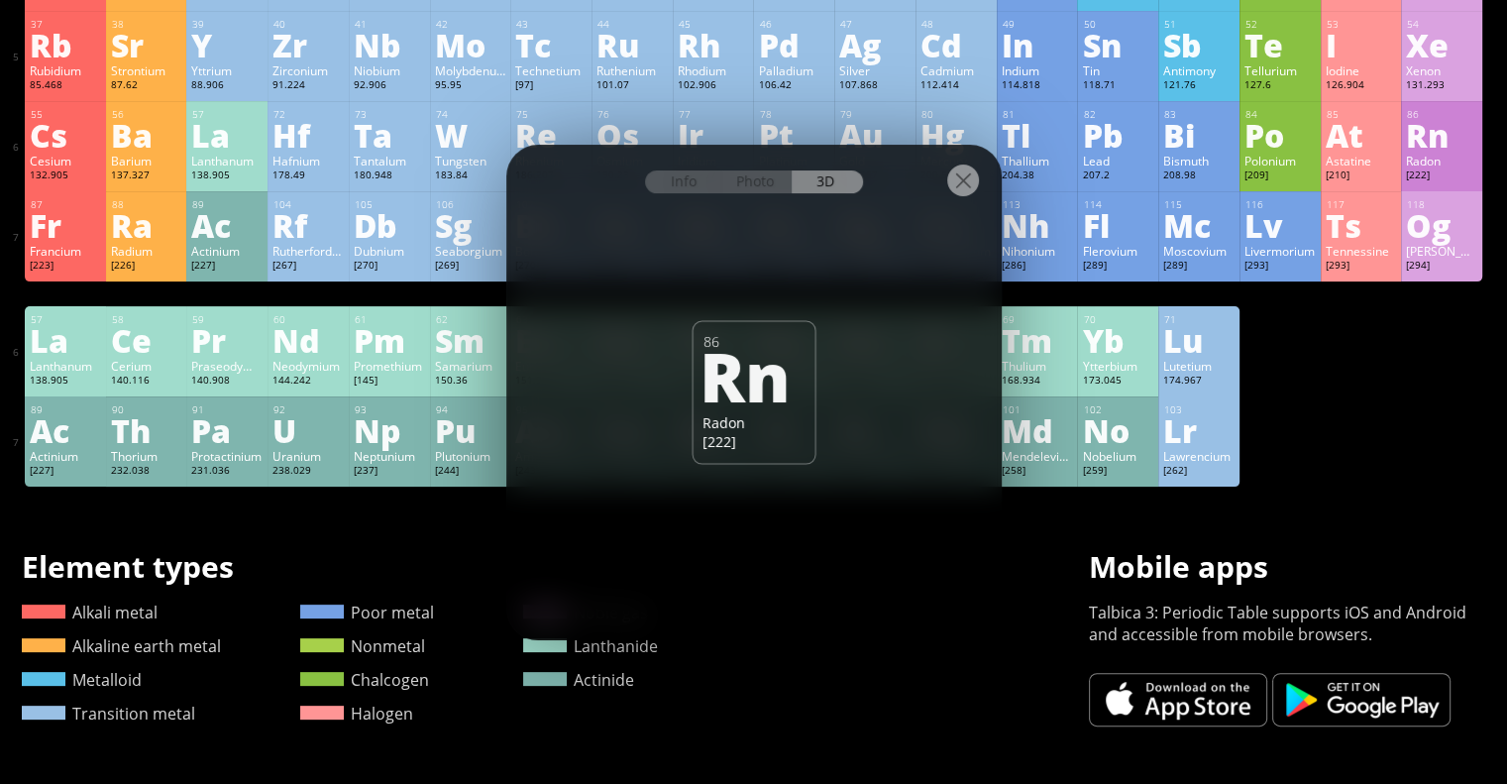
click at [1218, 212] on div "Mc" at bounding box center [1198, 225] width 71 height 32
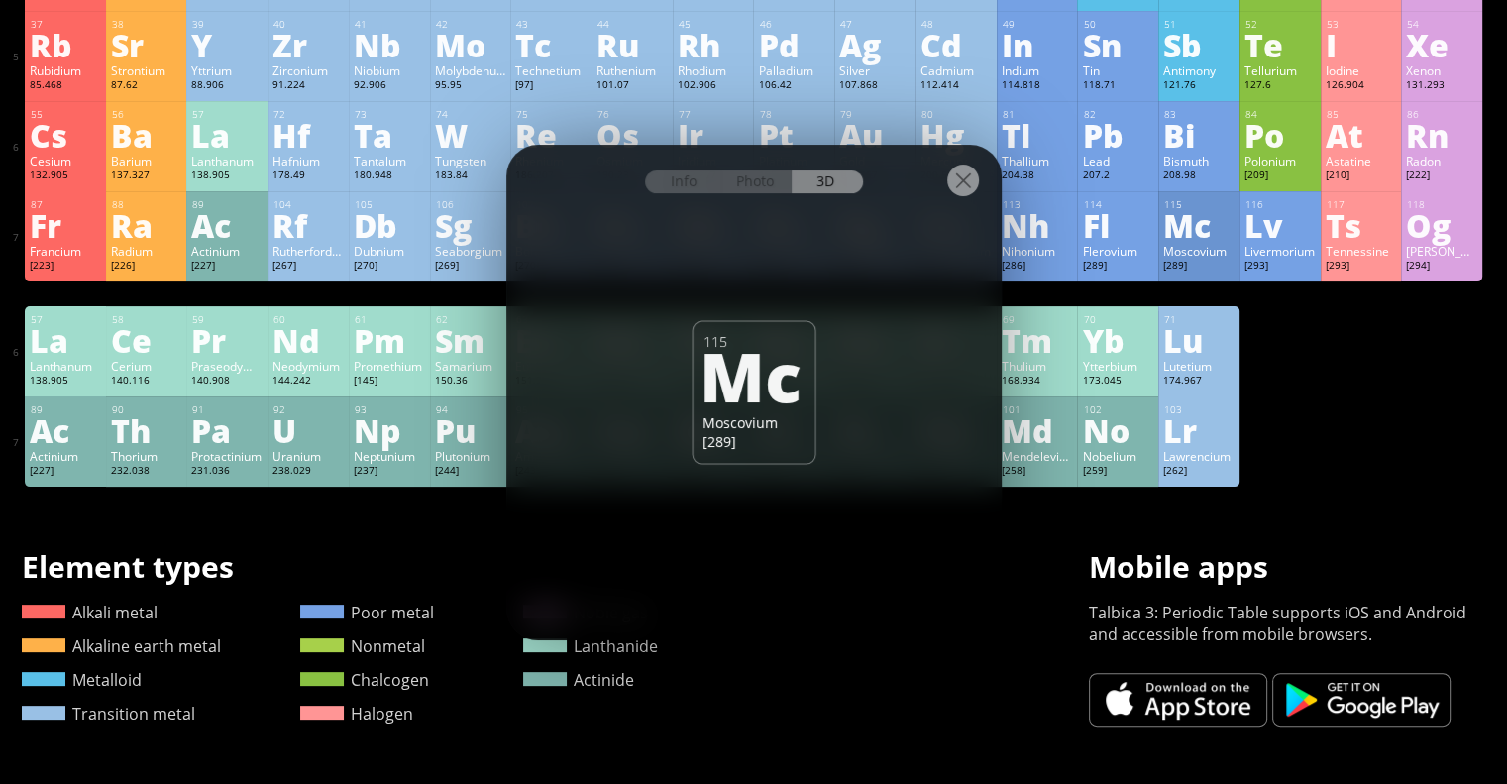
click at [495, 32] on div "Mo" at bounding box center [470, 45] width 71 height 32
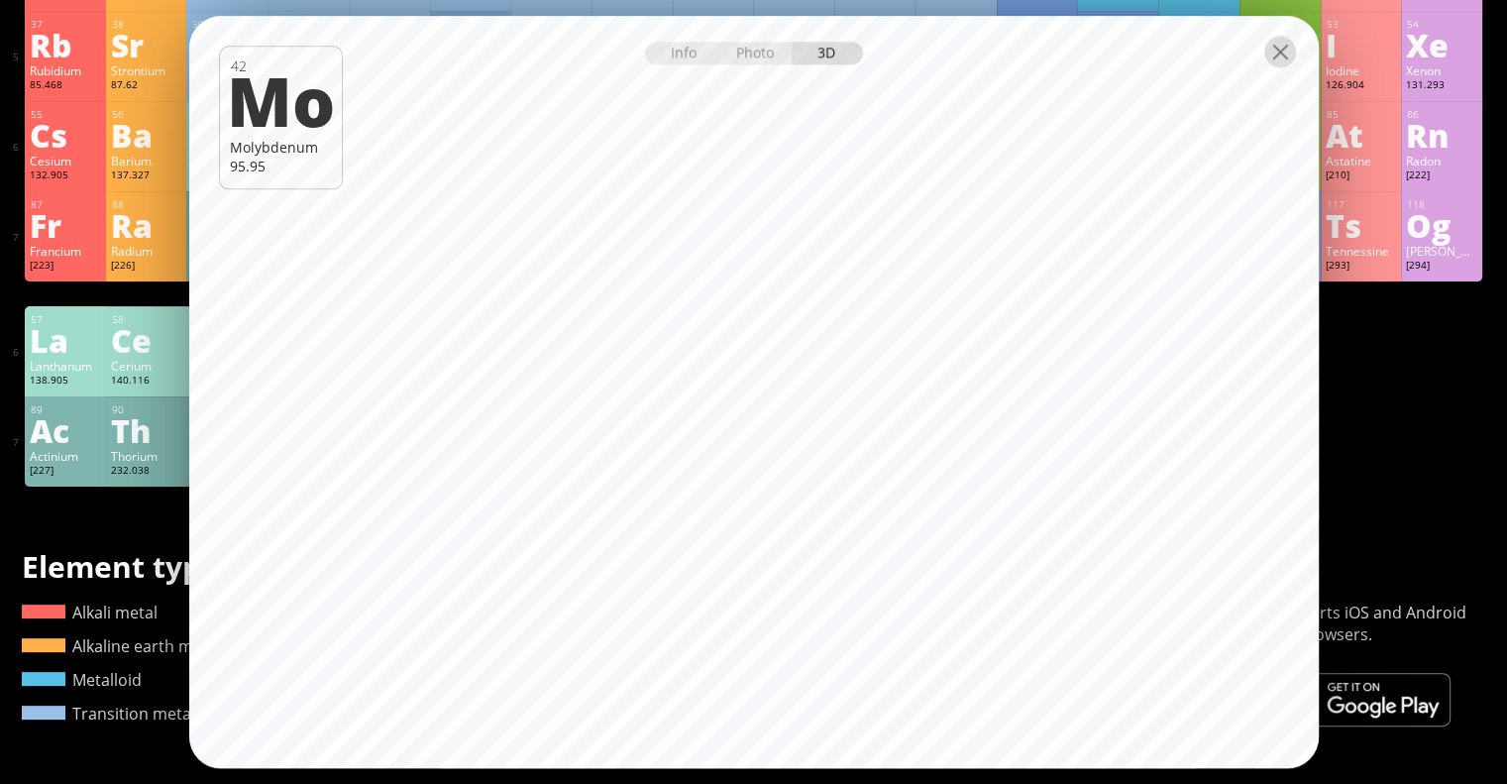
click at [1290, 55] on div at bounding box center [1280, 52] width 32 height 32
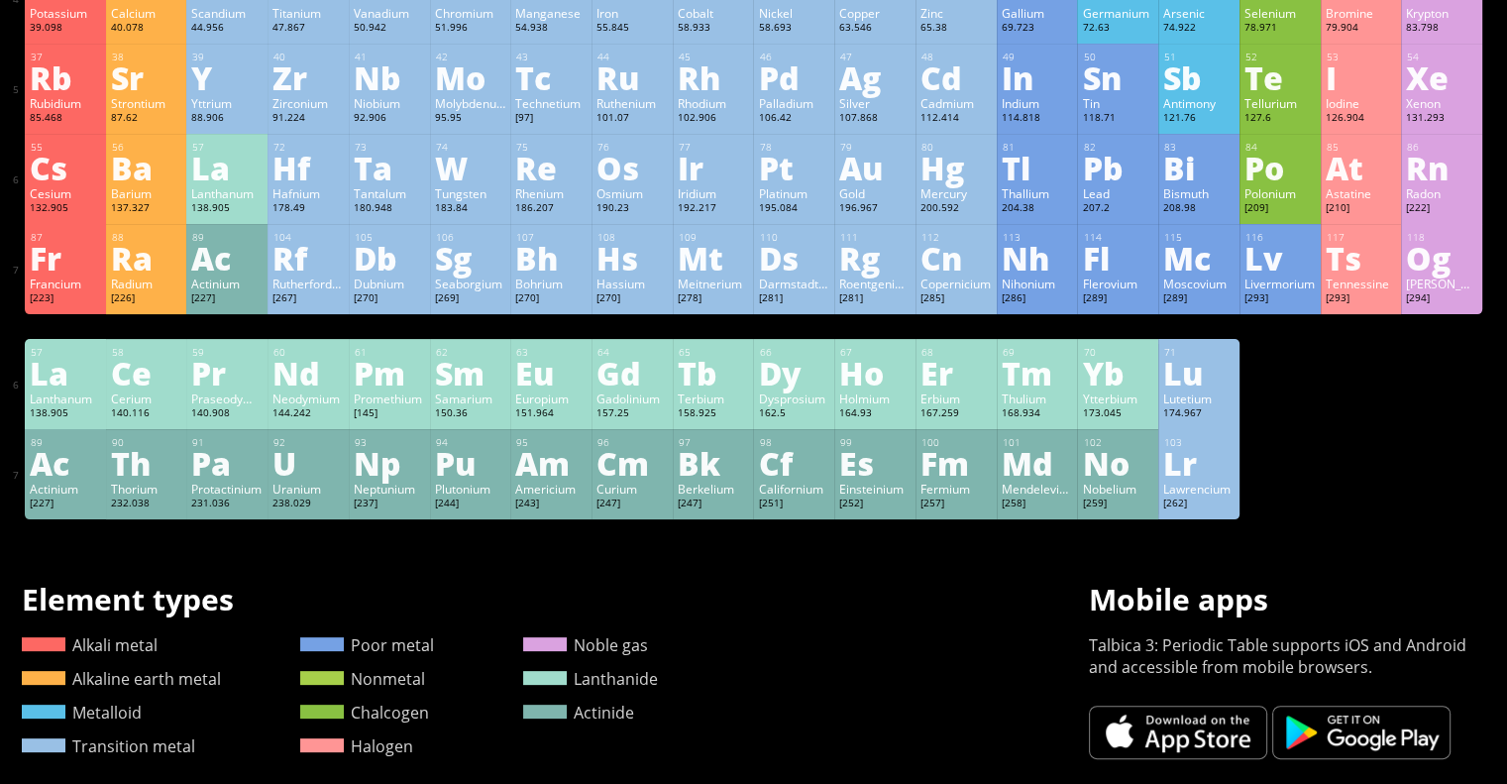
scroll to position [404, 0]
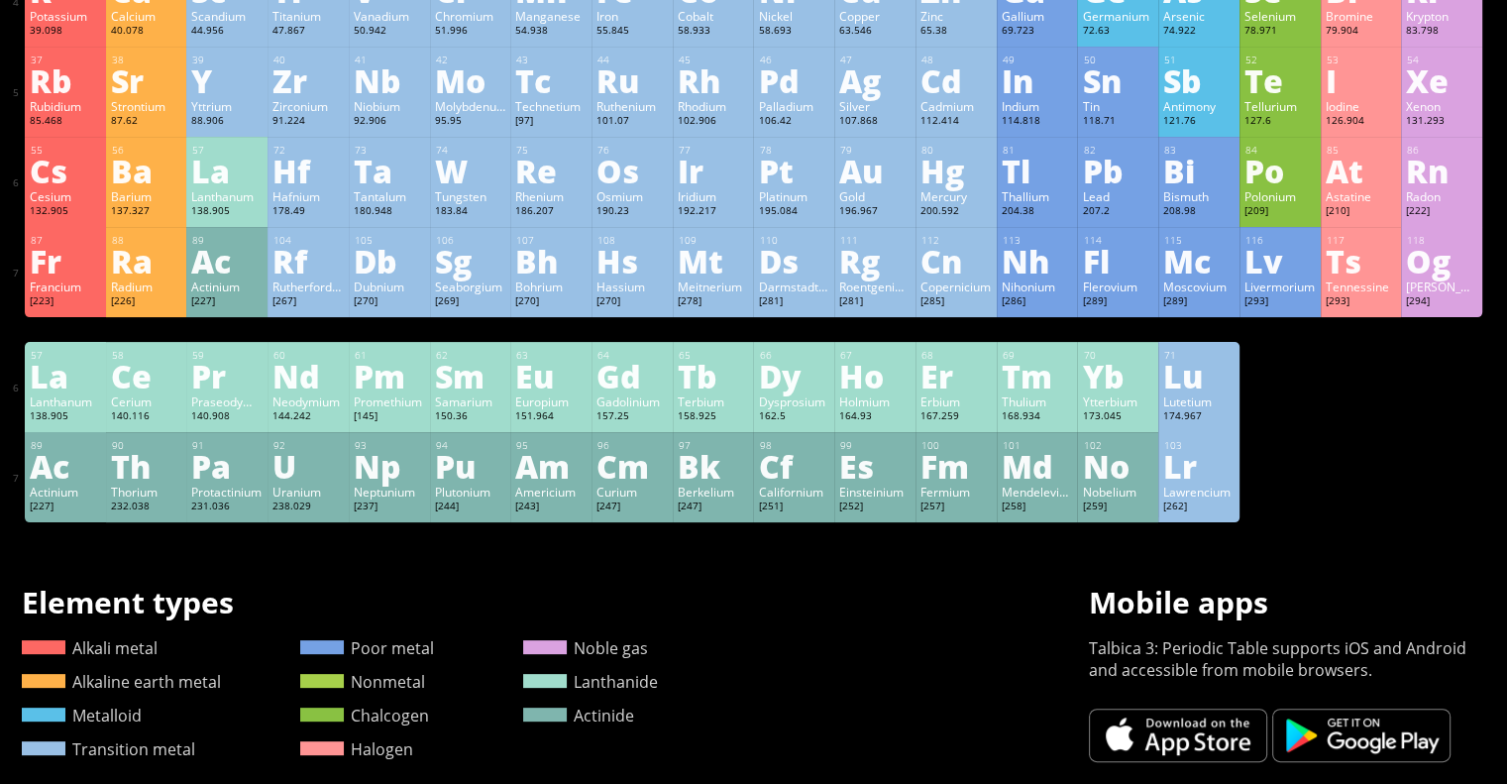
click at [441, 186] on div "W" at bounding box center [470, 171] width 71 height 32
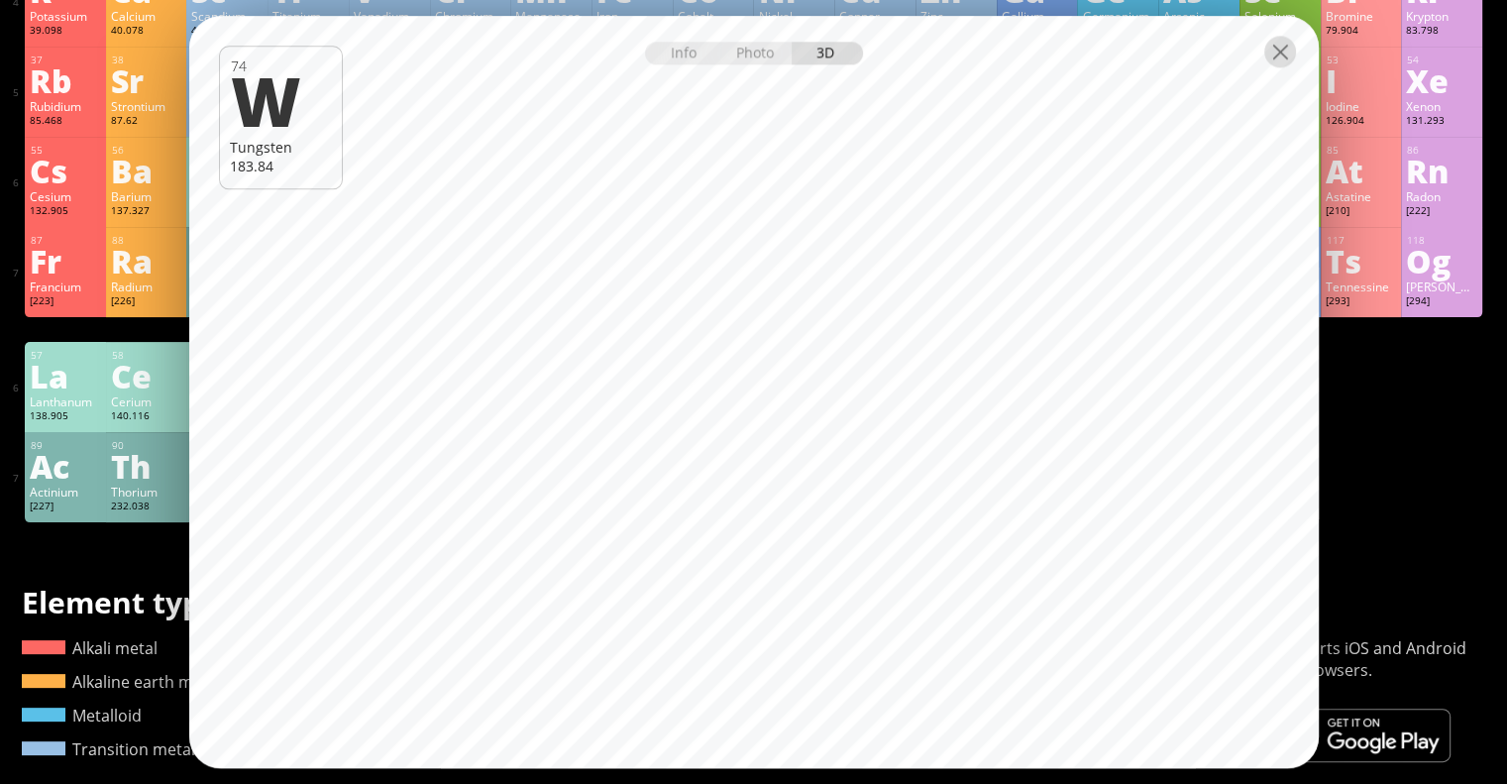
click at [1279, 54] on div at bounding box center [1280, 52] width 32 height 32
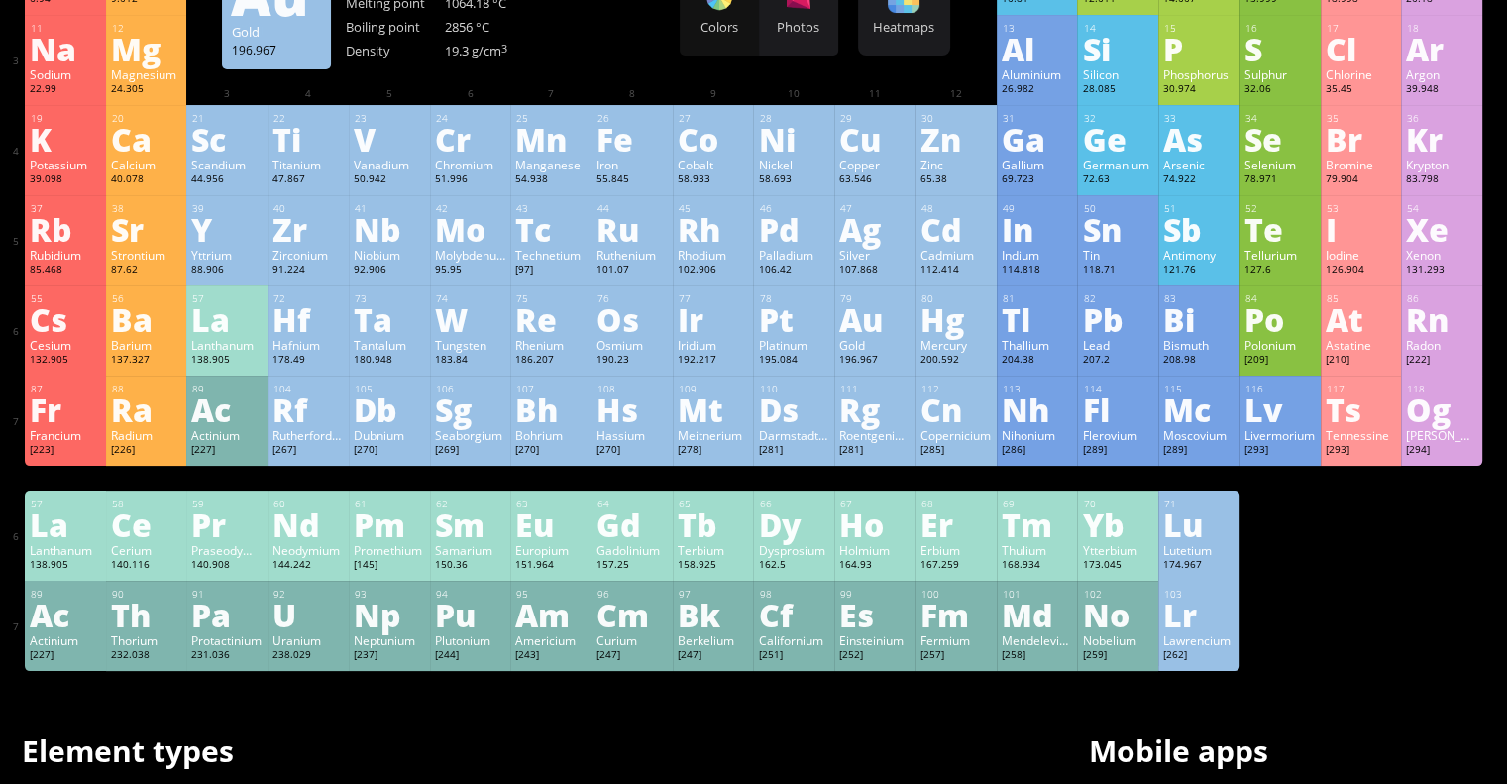
scroll to position [48, 0]
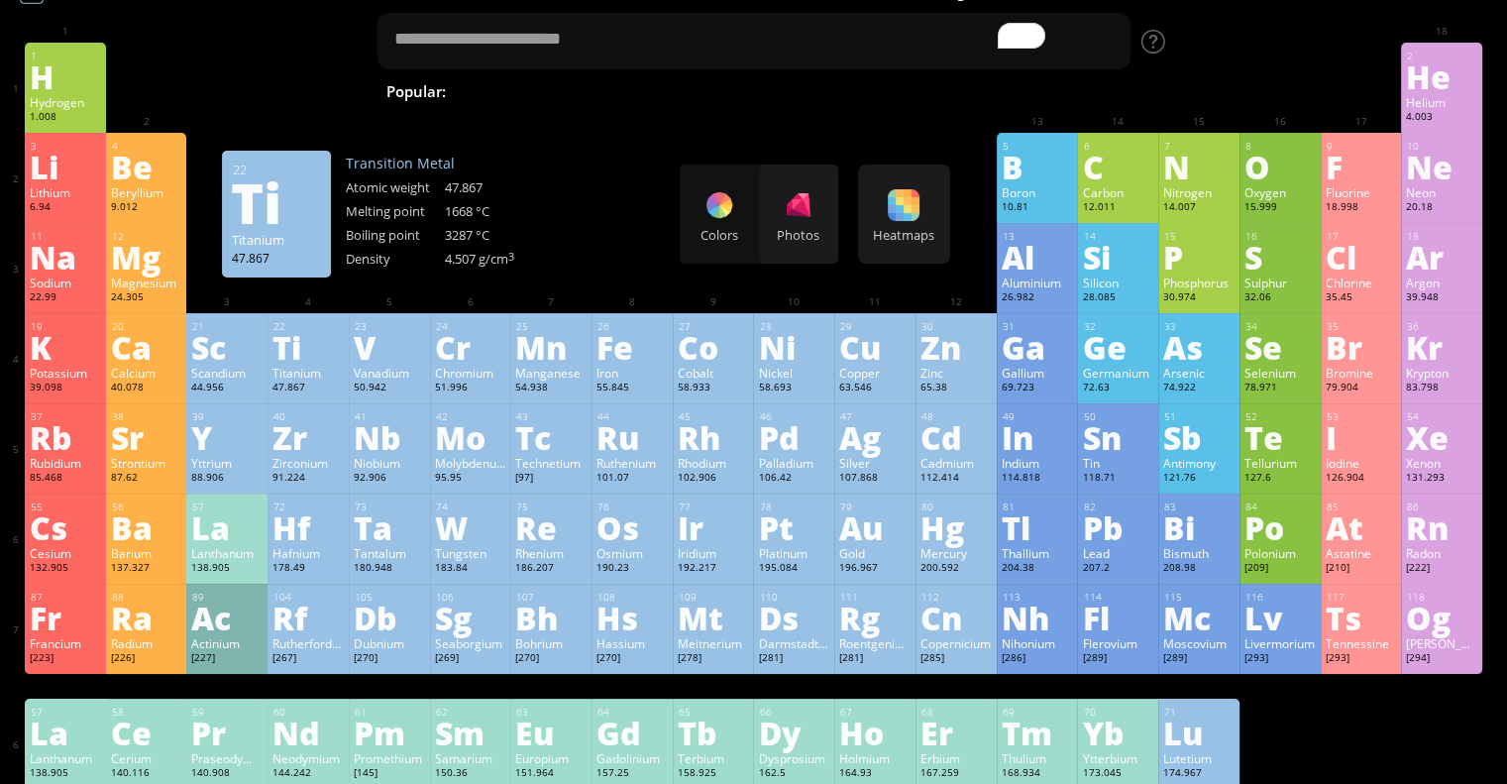
click at [284, 358] on div "Ti" at bounding box center [307, 347] width 71 height 32
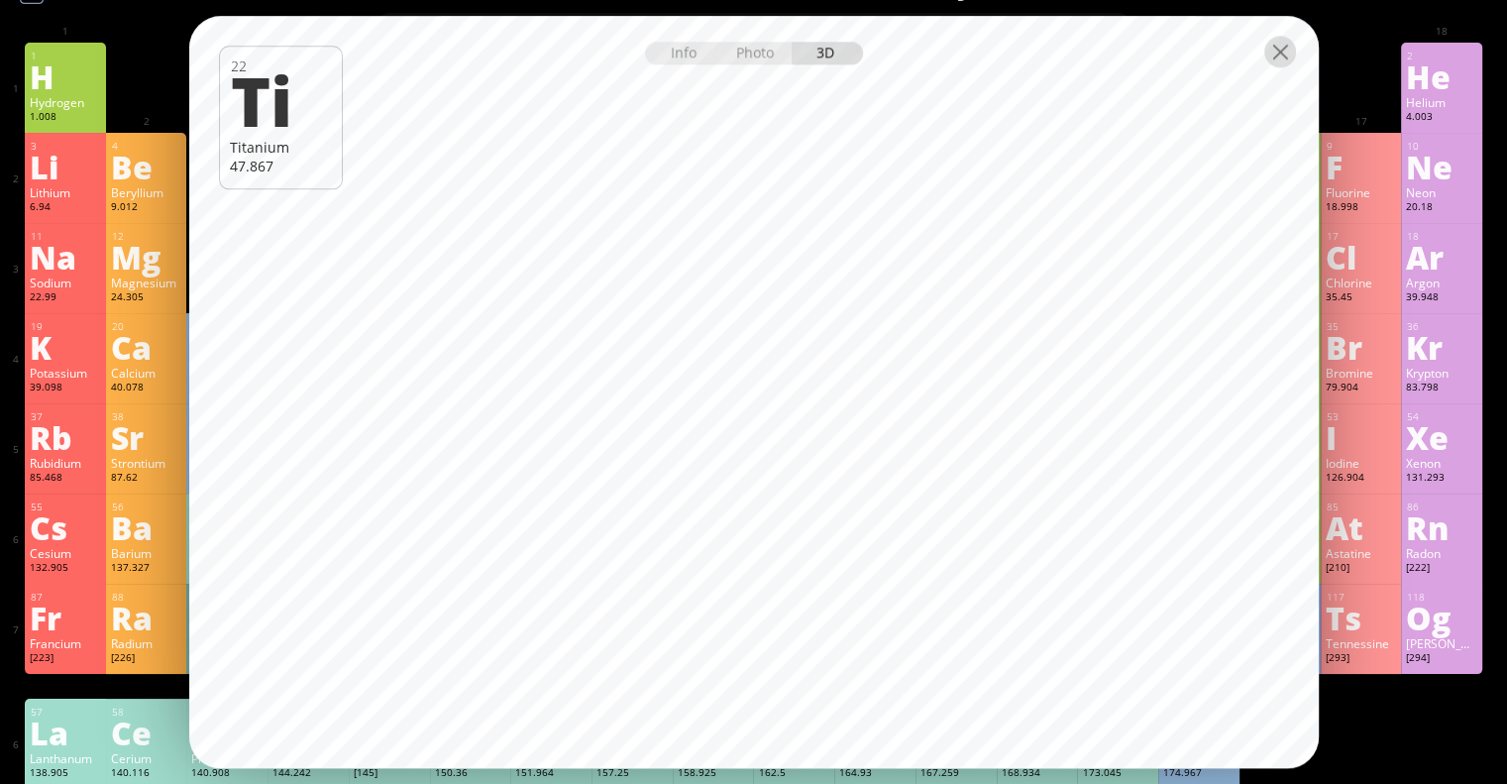
click at [1270, 61] on div at bounding box center [1280, 52] width 32 height 32
